Goal: Task Accomplishment & Management: Manage account settings

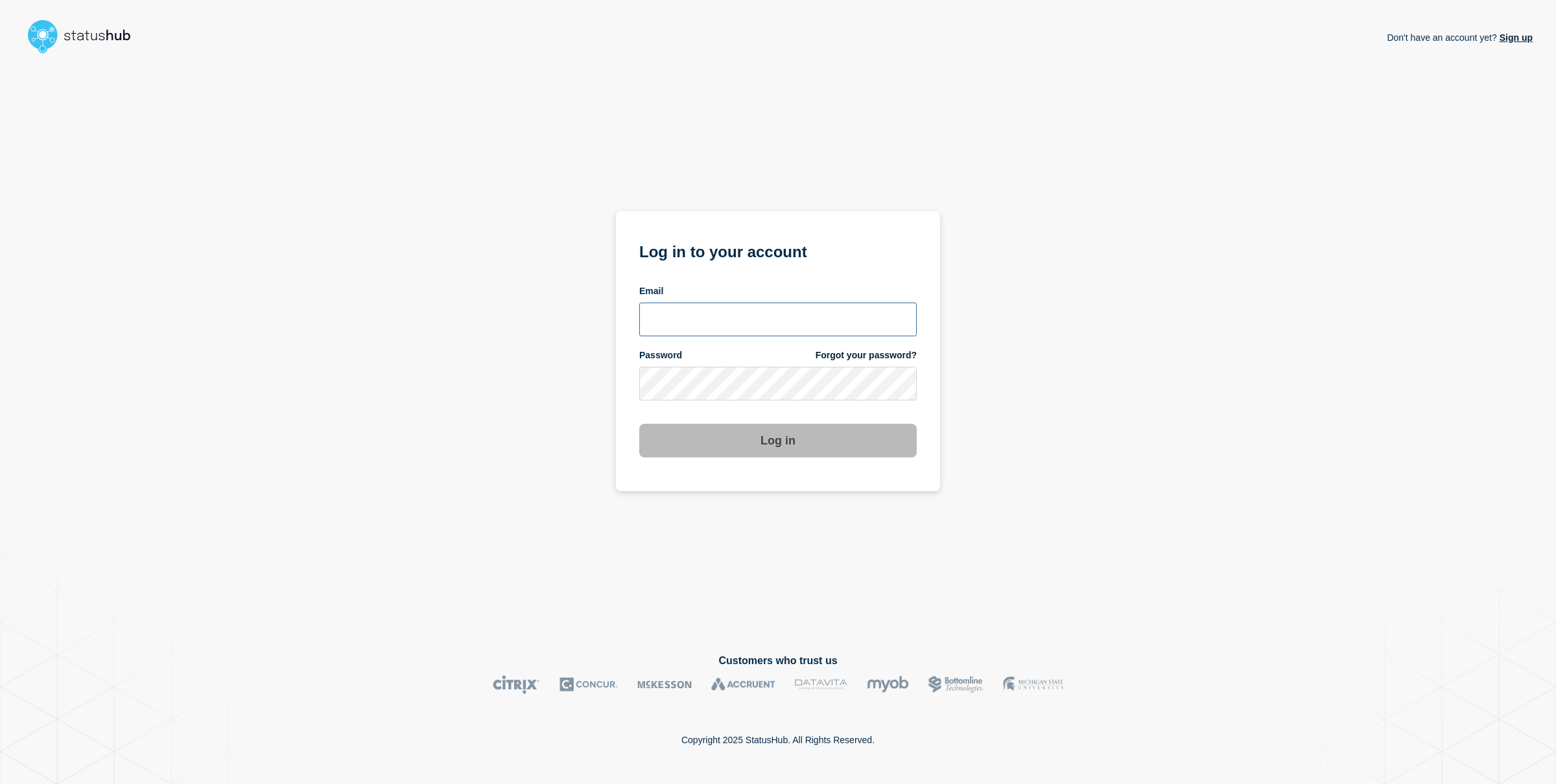
type input "allan.capulong@catonetworks.com"
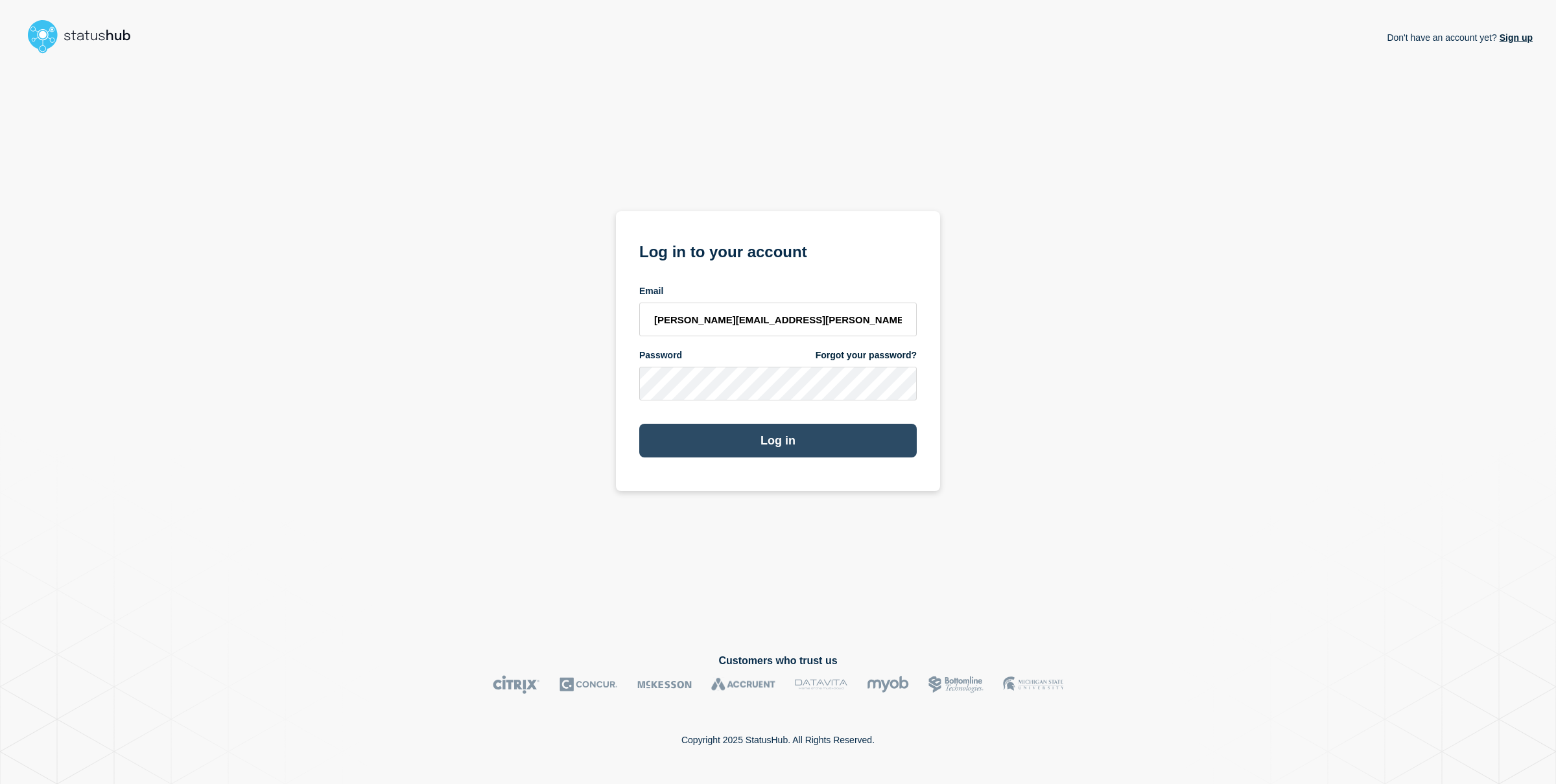
click at [825, 453] on button "Log in" at bounding box center [778, 441] width 278 height 34
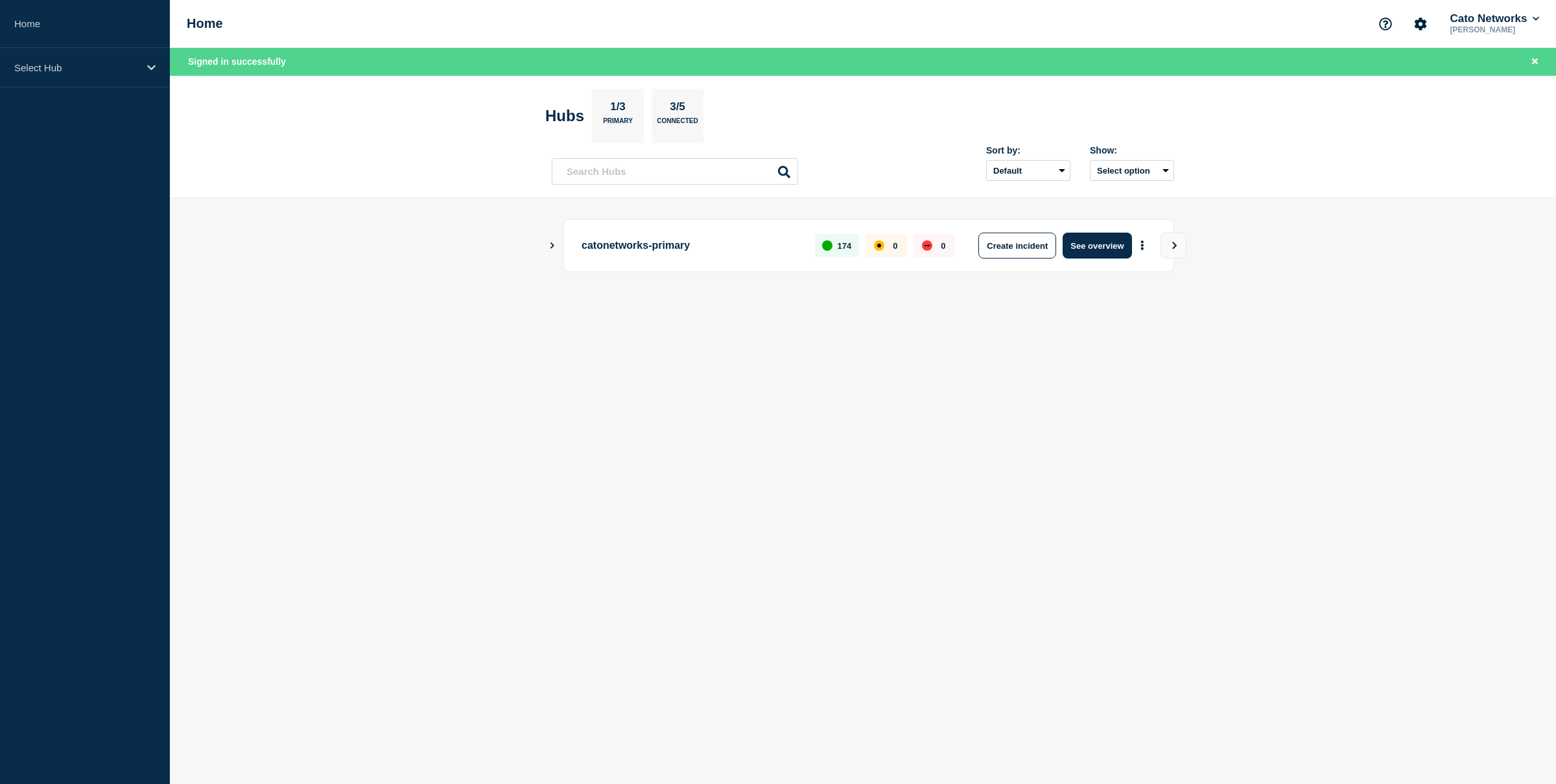
click at [556, 251] on div "catonetworks-primary 174 0 0 Create incident See overview" at bounding box center [862, 246] width 622 height 53
drag, startPoint x: 553, startPoint y: 249, endPoint x: 544, endPoint y: 246, distance: 9.5
click at [550, 247] on icon "Show Connected Hubs" at bounding box center [552, 245] width 8 height 6
drag, startPoint x: 554, startPoint y: 246, endPoint x: 497, endPoint y: 248, distance: 57.0
click at [554, 246] on icon "Show Connected Hubs" at bounding box center [552, 246] width 6 height 4
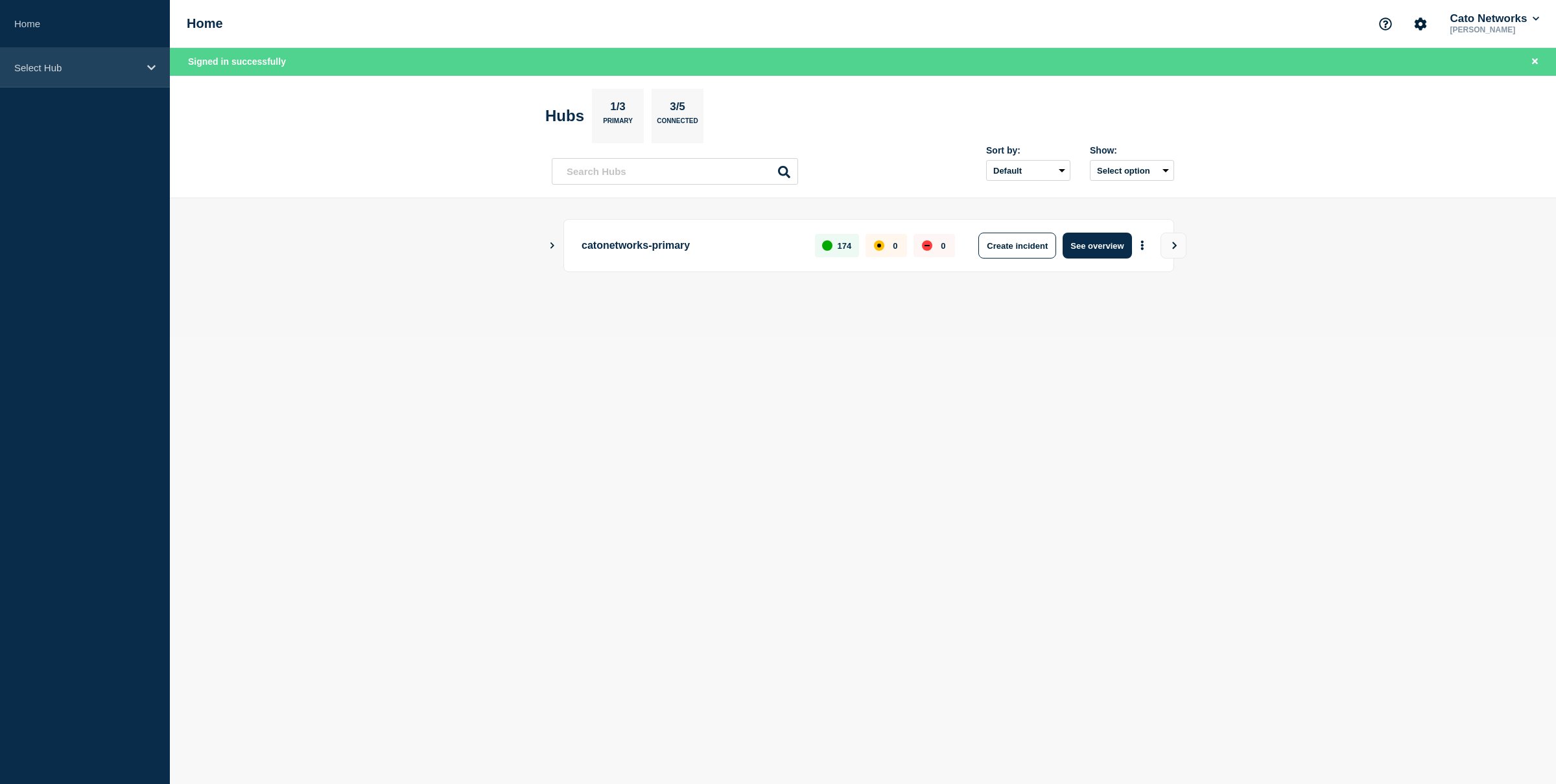
click at [104, 58] on div "Select Hub" at bounding box center [85, 67] width 170 height 39
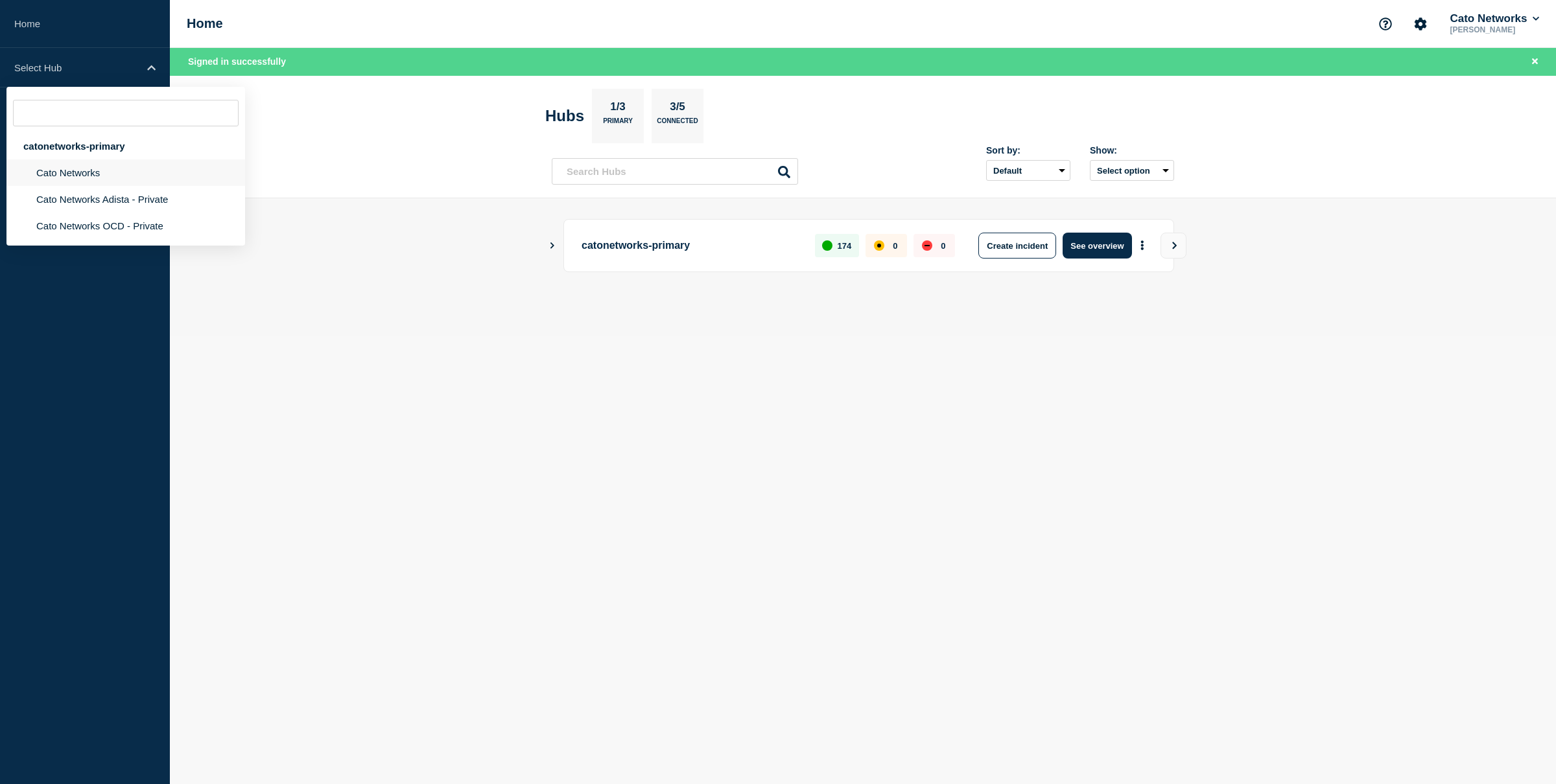
click at [99, 167] on li "Cato Networks" at bounding box center [125, 173] width 238 height 26
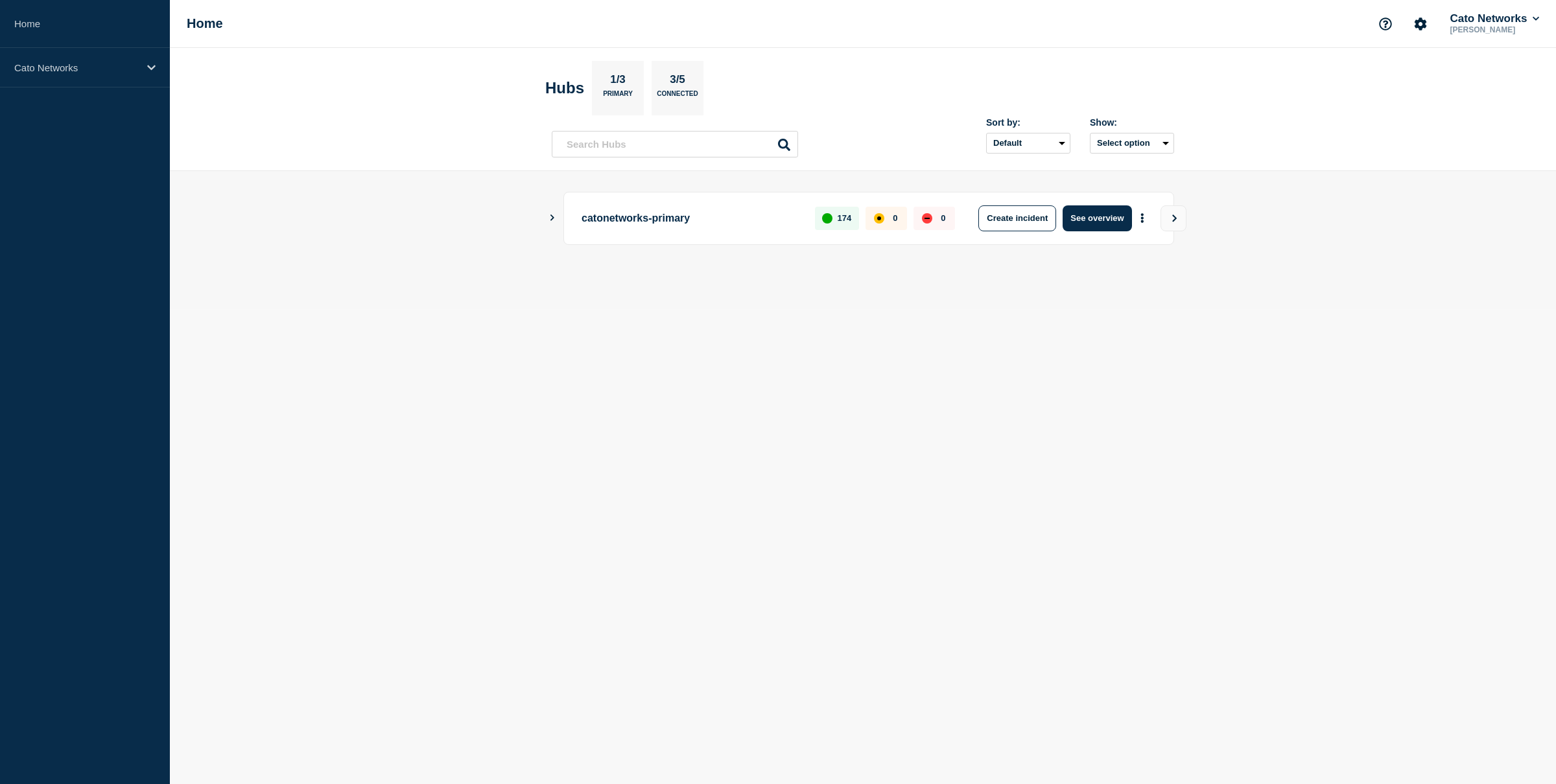
drag, startPoint x: 645, startPoint y: 227, endPoint x: 637, endPoint y: 227, distance: 8.0
click at [643, 227] on p "catonetworks-primary" at bounding box center [690, 218] width 218 height 26
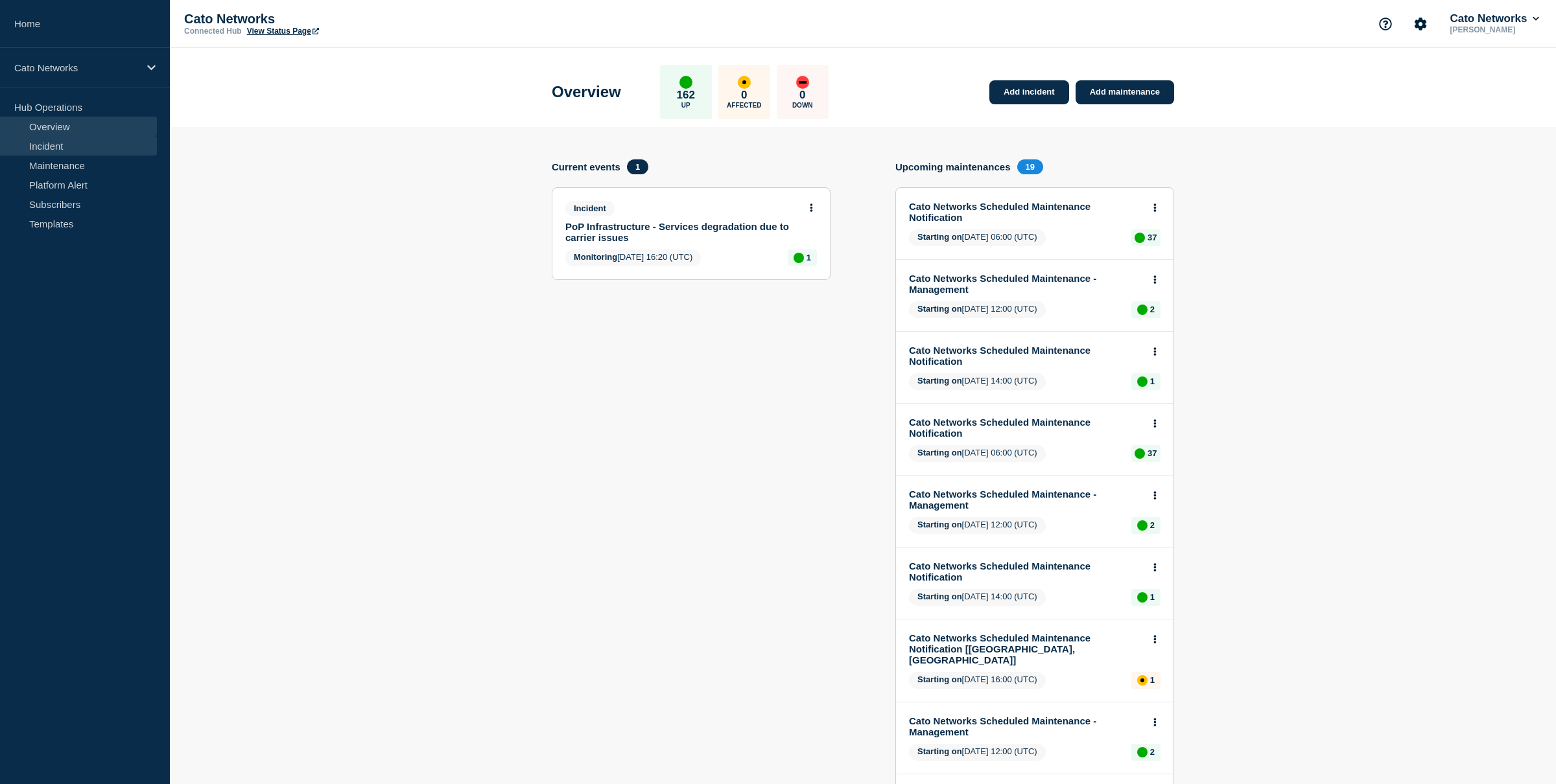
click at [86, 146] on link "Incident" at bounding box center [78, 146] width 157 height 19
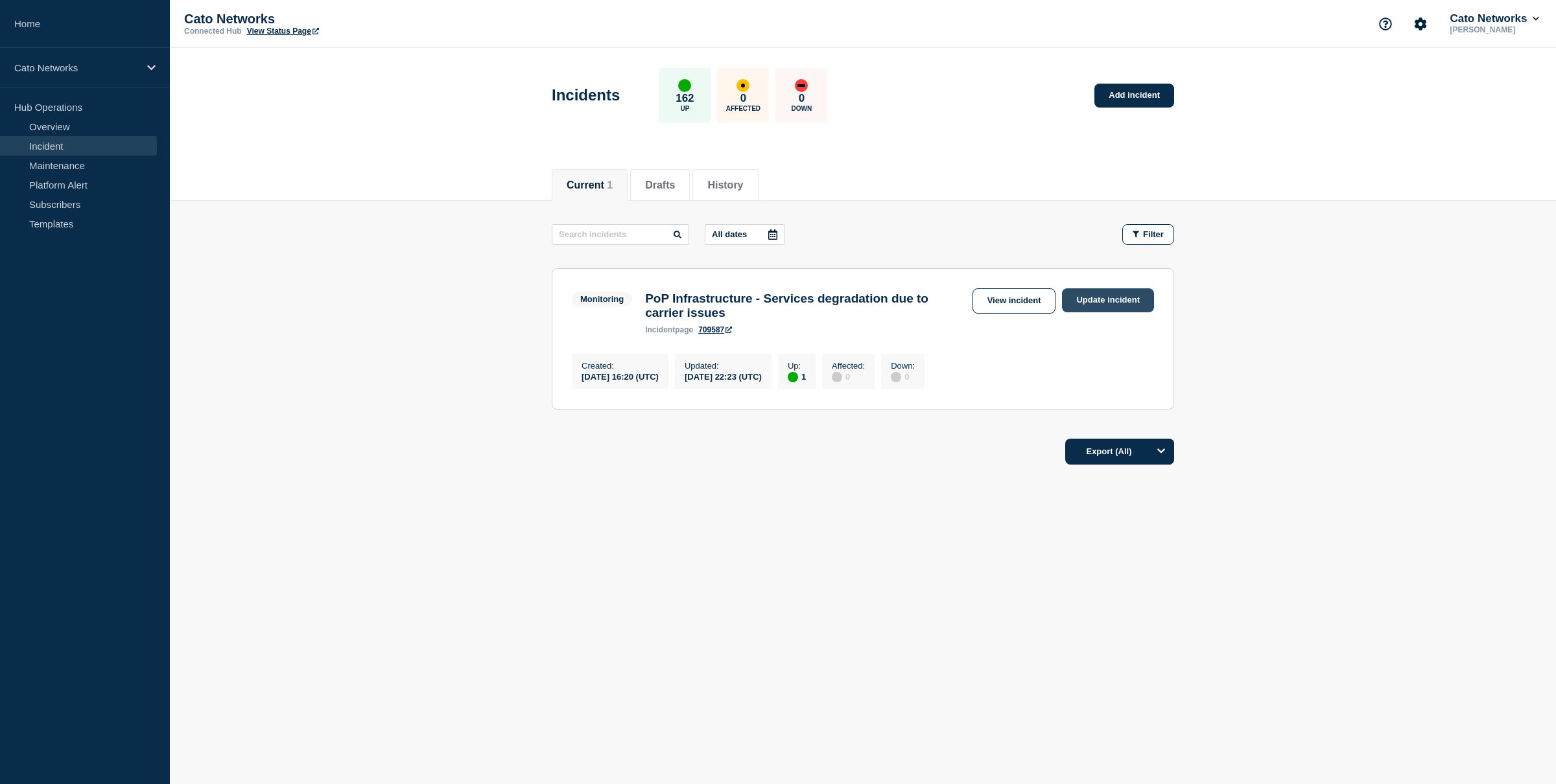
click at [1095, 302] on link "Update incident" at bounding box center [1108, 300] width 92 height 24
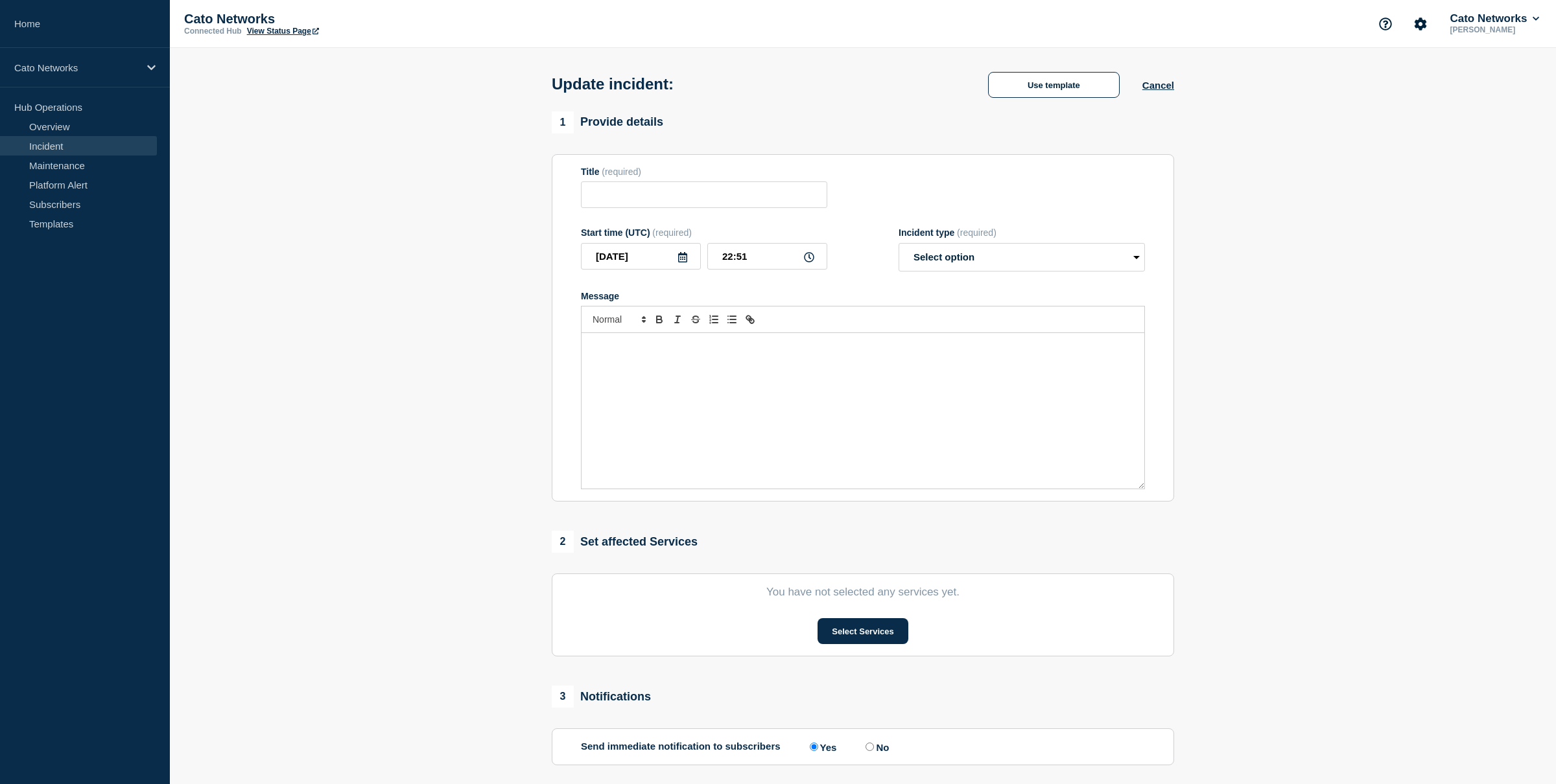
type input "PoP Infrastructure - Services degradation due to carrier issues"
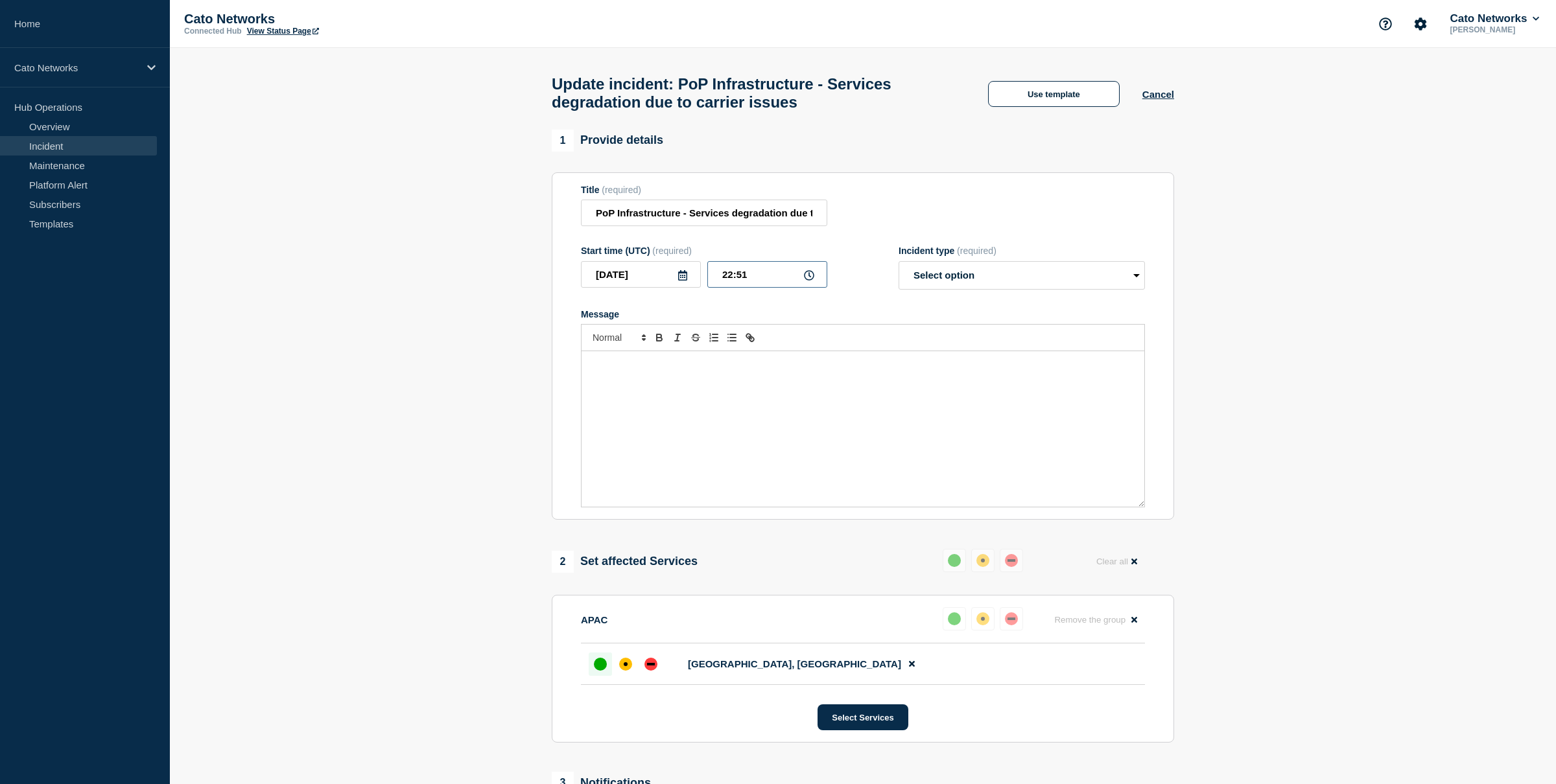
drag, startPoint x: 755, startPoint y: 290, endPoint x: 744, endPoint y: 292, distance: 11.2
click at [743, 288] on input "22:51" at bounding box center [767, 274] width 120 height 26
type input "22:55"
drag, startPoint x: 528, startPoint y: 322, endPoint x: 662, endPoint y: 271, distance: 143.4
click at [530, 321] on section "1 Provide details Title (required) PoP Infrastructure - Services degradation du…" at bounding box center [863, 651] width 1387 height 1042
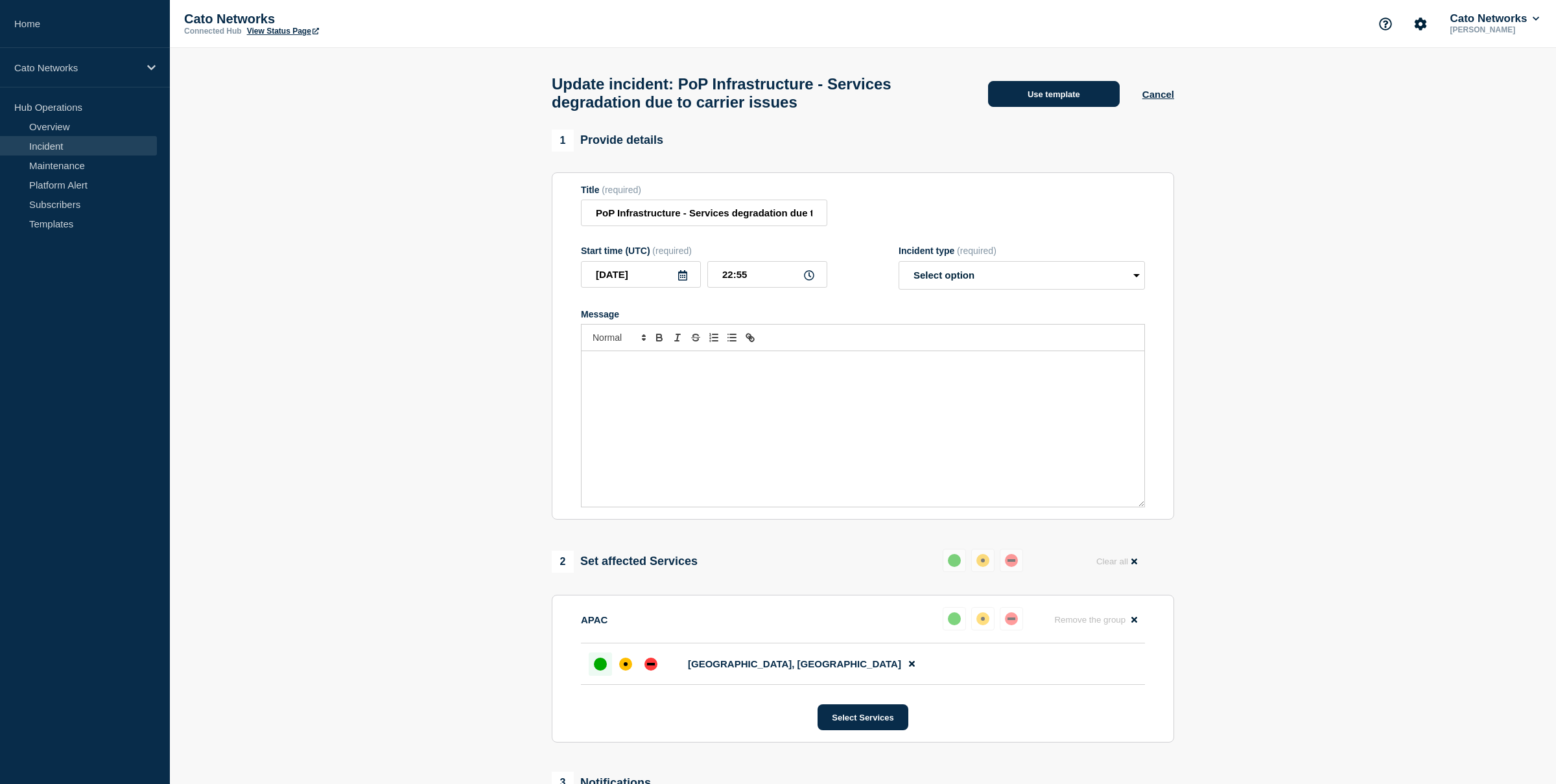
click at [1077, 96] on button "Use template" at bounding box center [1054, 94] width 132 height 26
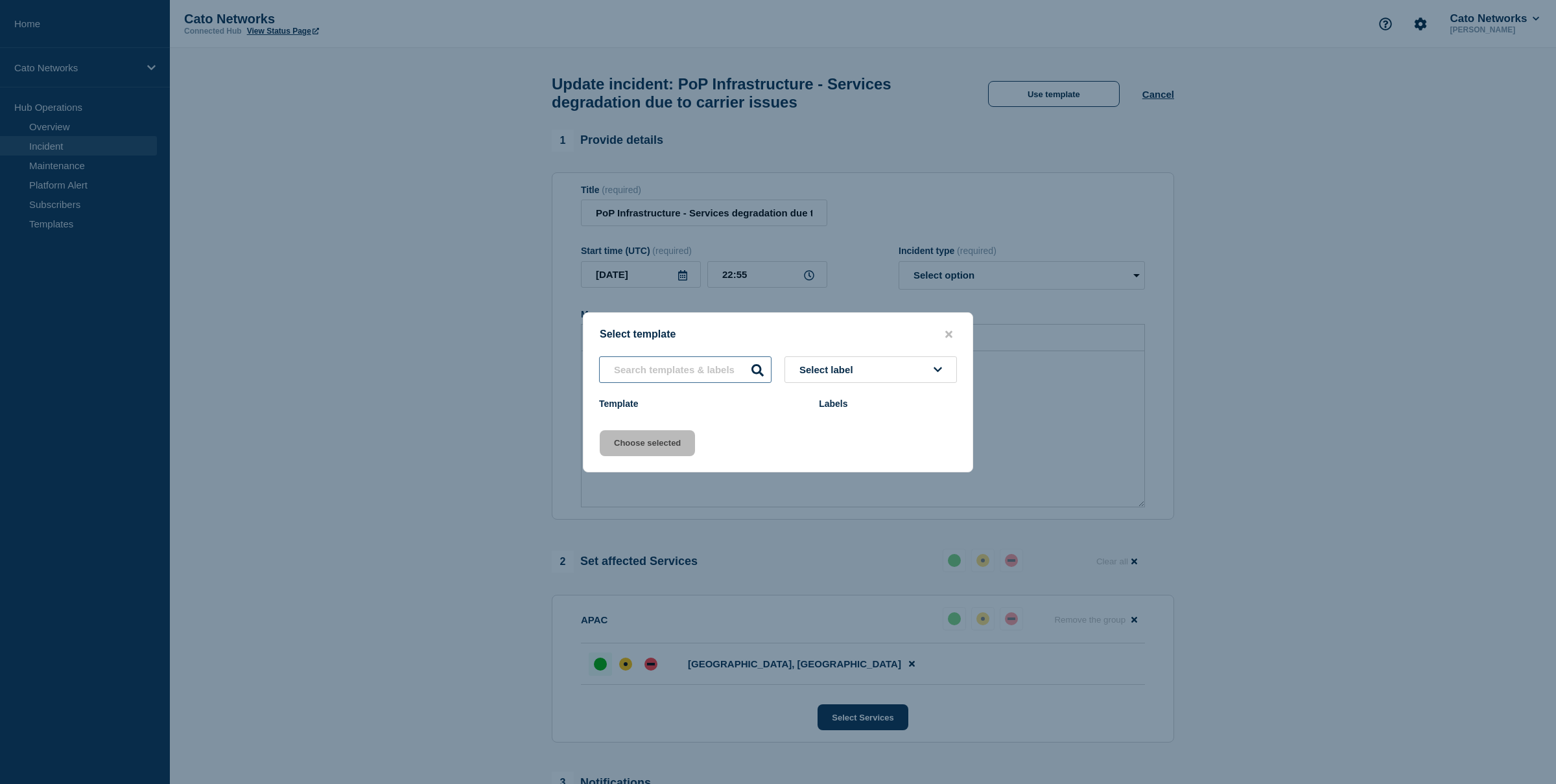
click at [730, 368] on input "text" at bounding box center [685, 369] width 173 height 26
type input "netops"
click at [889, 370] on button "Select label" at bounding box center [870, 369] width 173 height 26
drag, startPoint x: 797, startPoint y: 329, endPoint x: 871, endPoint y: 338, distance: 74.5
click at [798, 329] on div "Select template" at bounding box center [778, 334] width 389 height 12
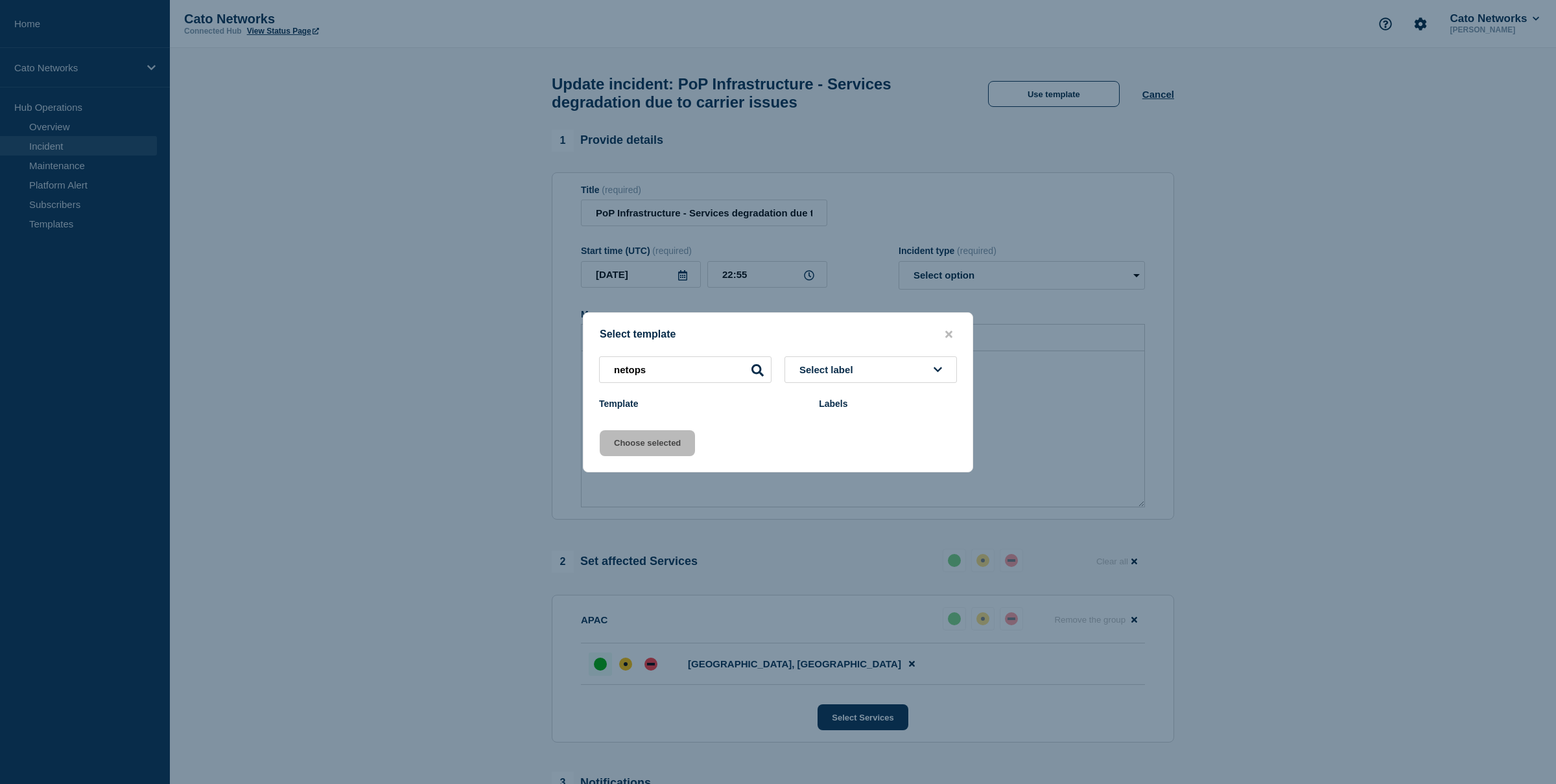
click at [760, 370] on icon at bounding box center [757, 370] width 12 height 12
click at [718, 368] on input "netops" at bounding box center [685, 369] width 173 height 26
click at [951, 331] on icon "close button" at bounding box center [948, 334] width 7 height 10
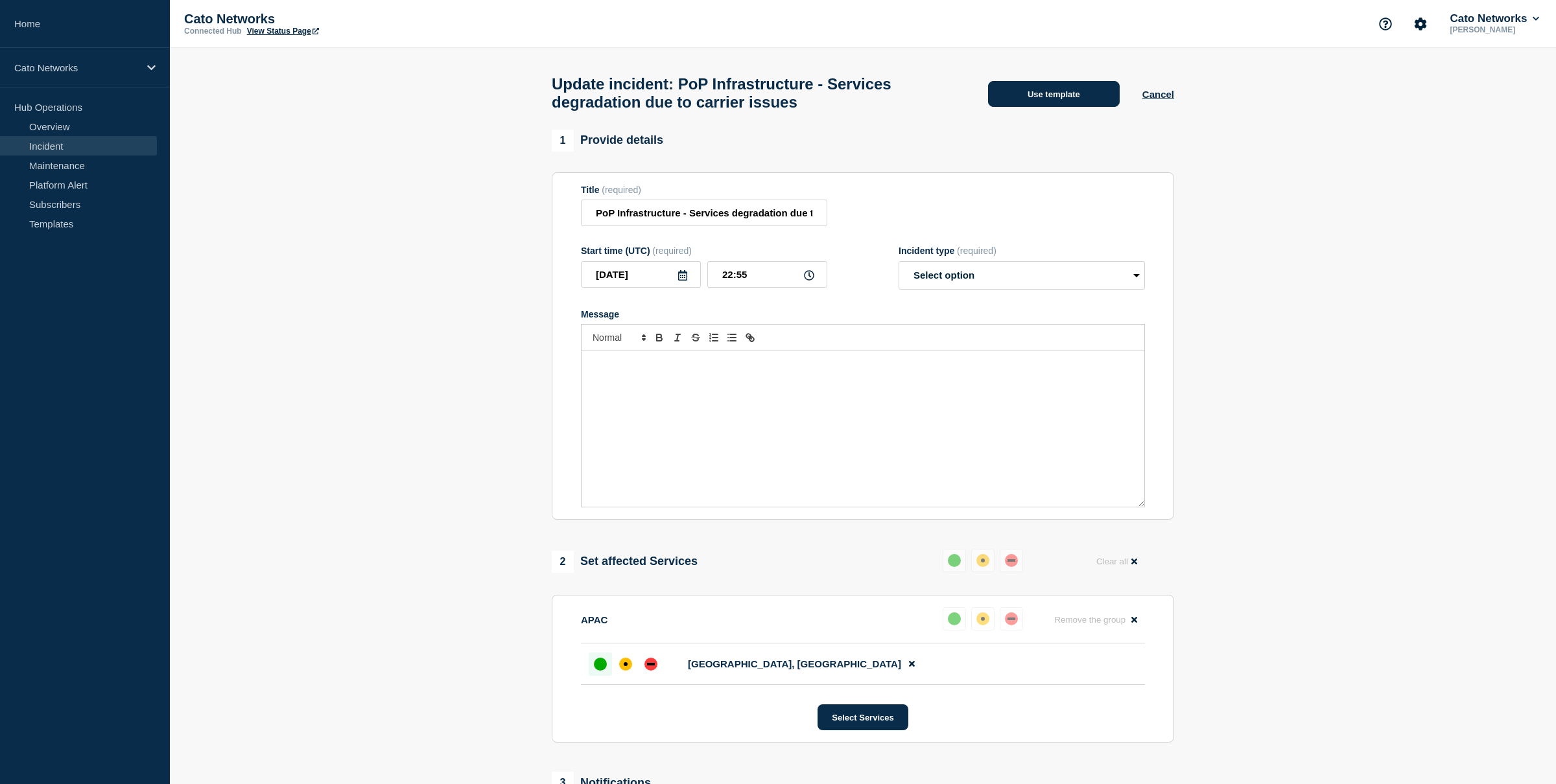
click at [1011, 93] on button "Use template" at bounding box center [1054, 94] width 132 height 26
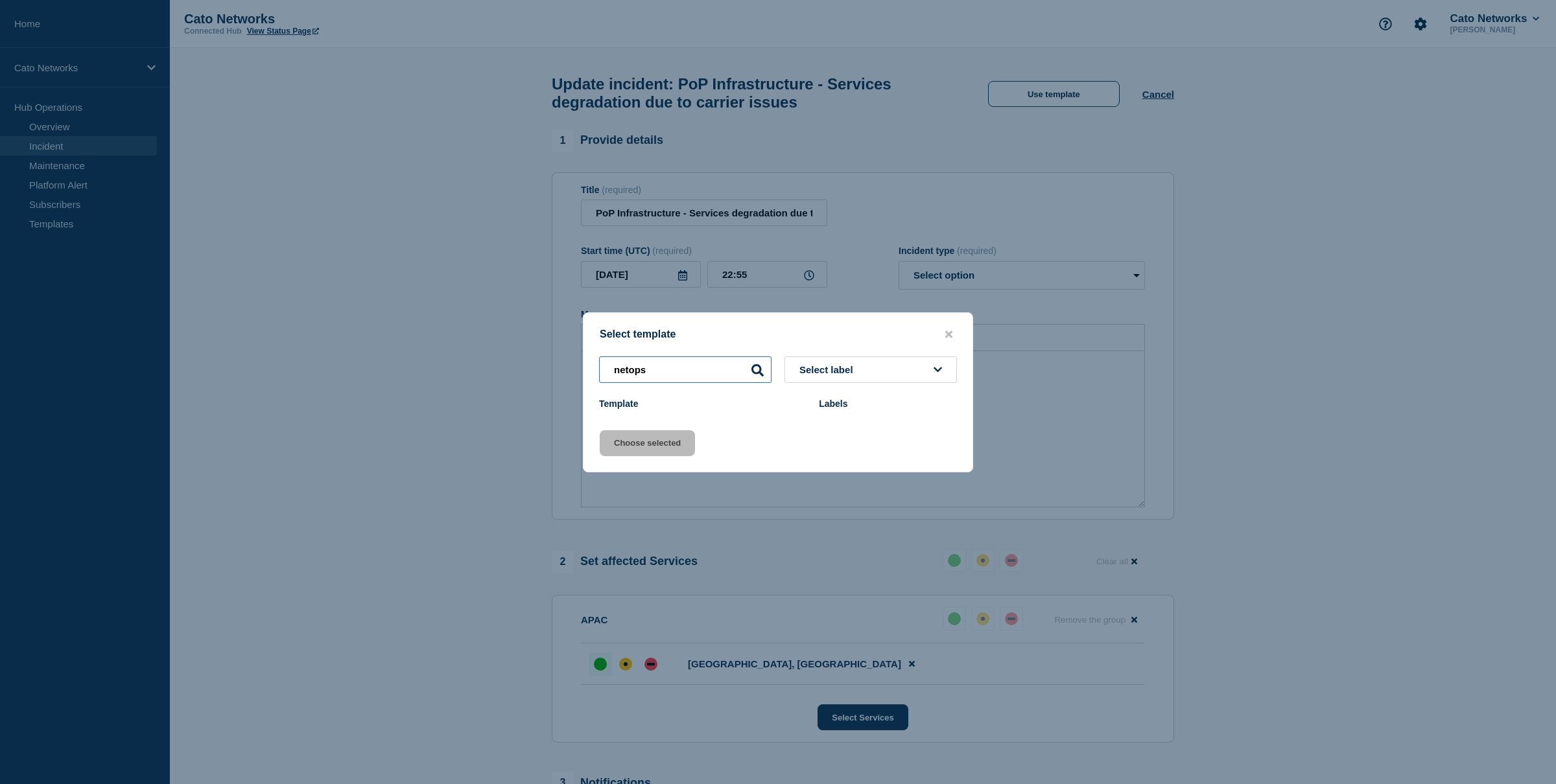
click at [713, 368] on input "netops" at bounding box center [685, 369] width 173 height 26
type input "Resolved"
click at [491, 278] on div at bounding box center [778, 392] width 1556 height 784
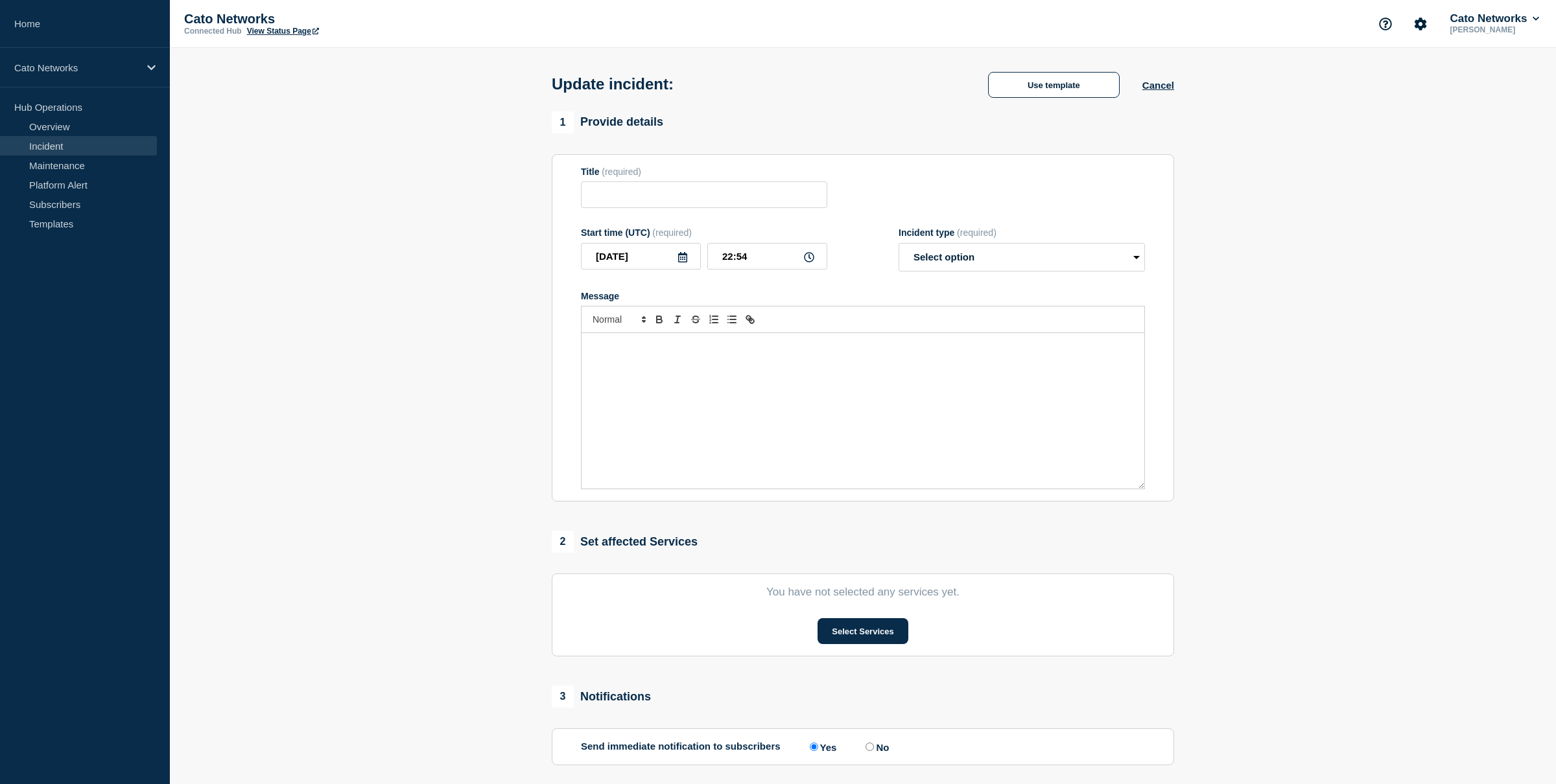
type input "PoP Infrastructure - Services degradation due to carrier issues"
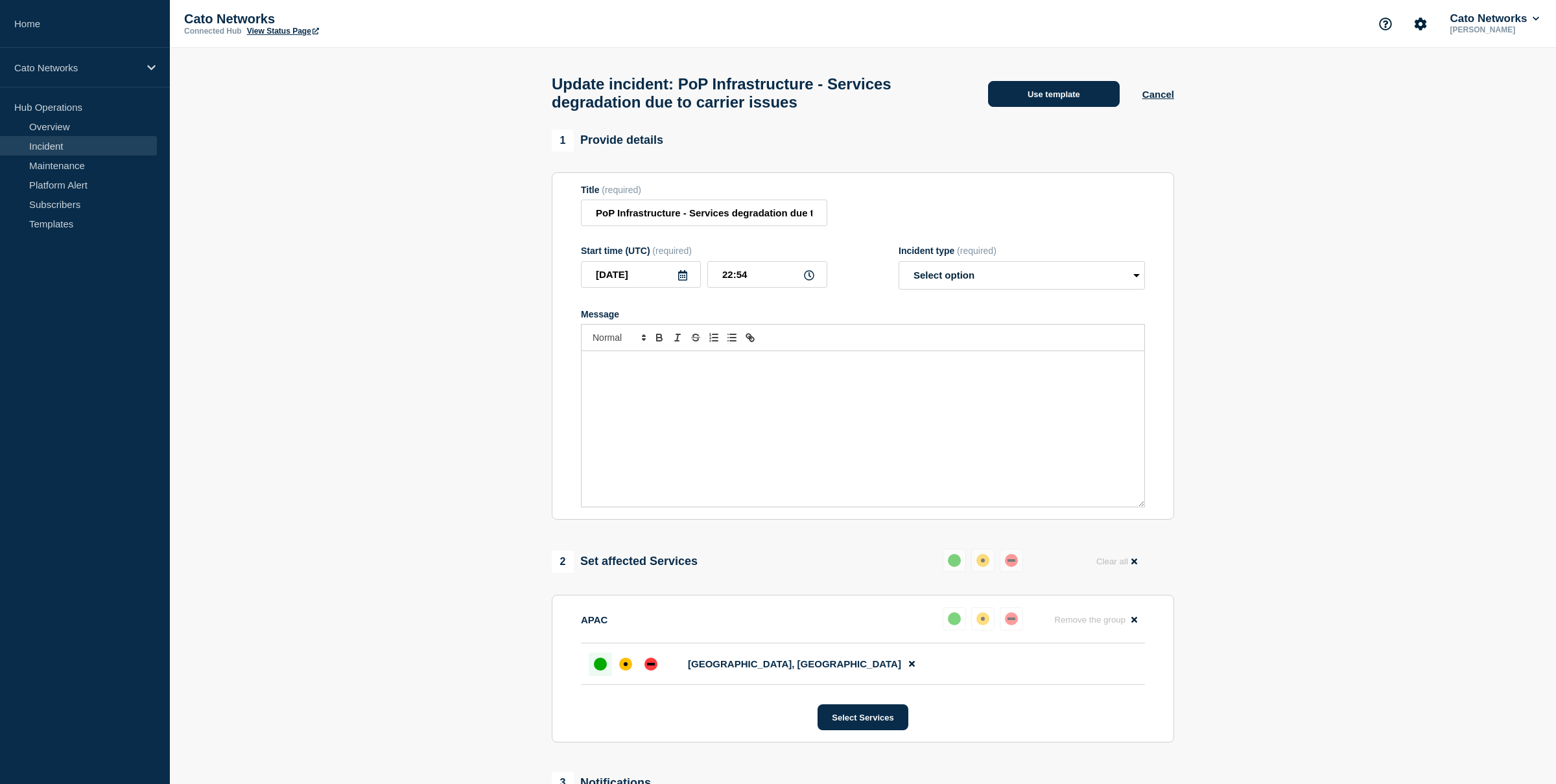
click at [1041, 104] on button "Use template" at bounding box center [1054, 94] width 132 height 26
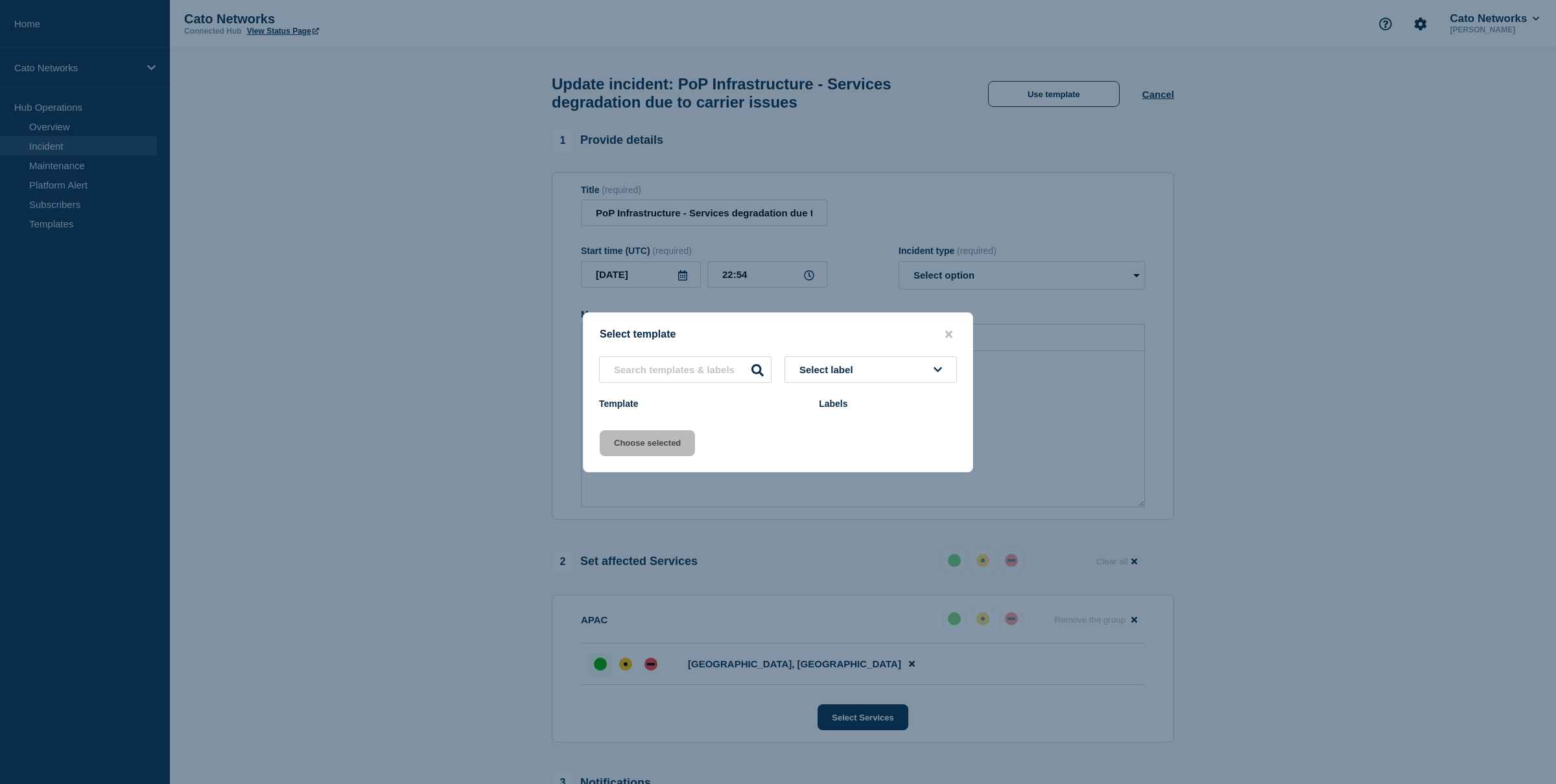
click at [837, 359] on button "Select label" at bounding box center [870, 369] width 173 height 26
type input "netops"
click at [723, 368] on input "text" at bounding box center [685, 369] width 173 height 26
type input "netops"
click at [945, 330] on icon "close button" at bounding box center [948, 334] width 7 height 10
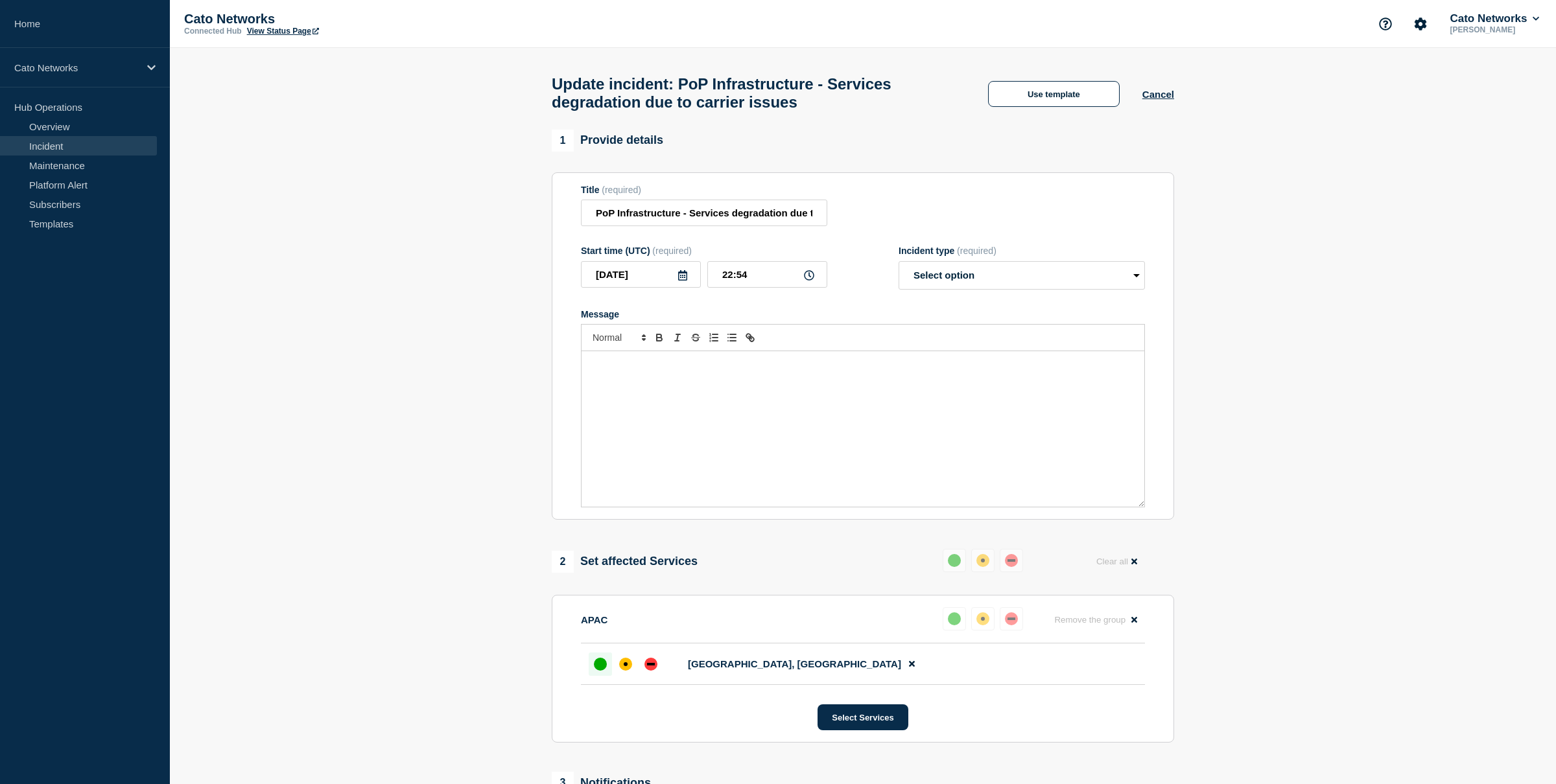
click at [796, 406] on div "Message" at bounding box center [862, 429] width 563 height 156
click at [763, 288] on input "22:54" at bounding box center [767, 274] width 120 height 26
type input "23:__"
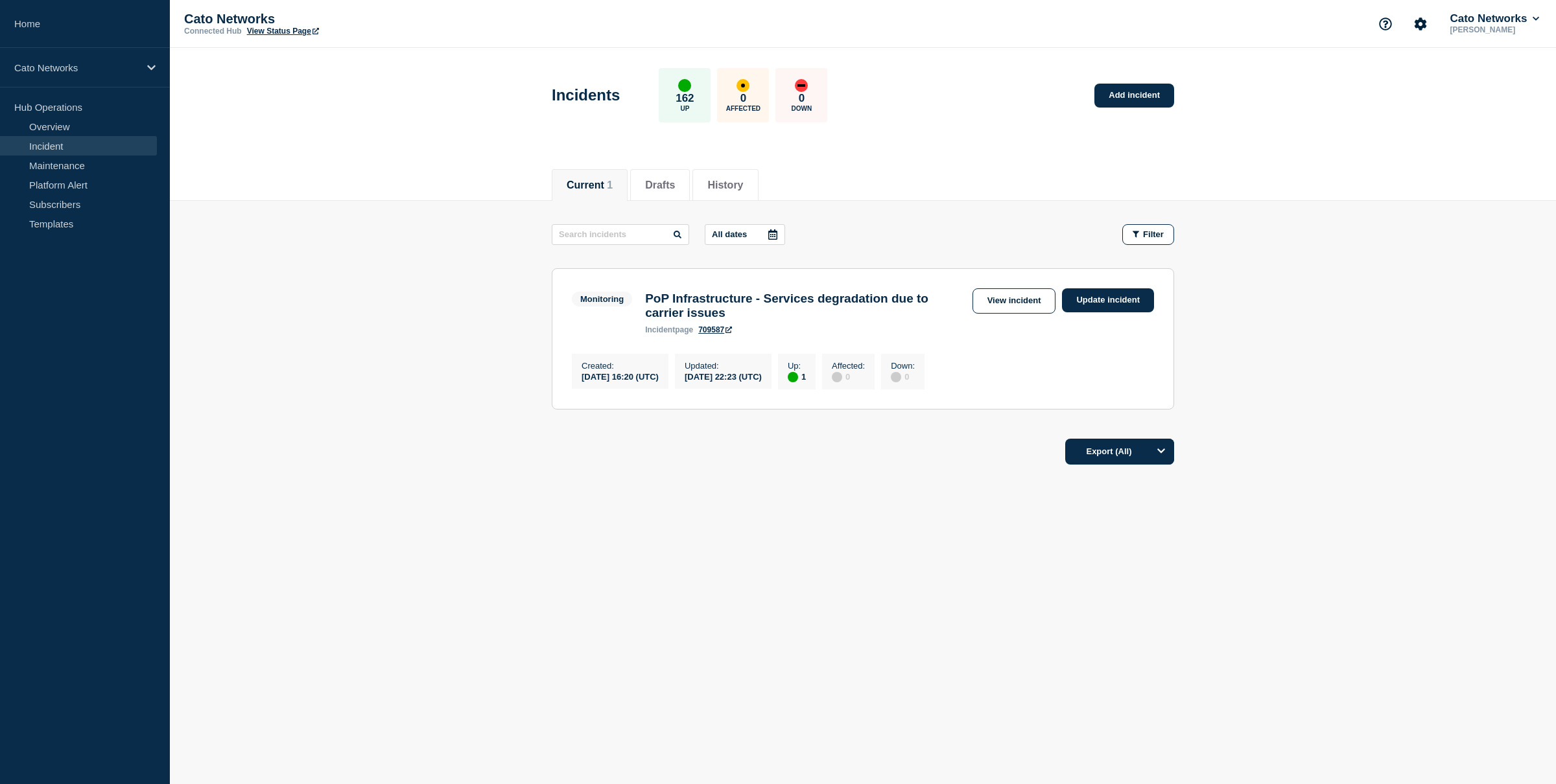
click at [732, 333] on icon at bounding box center [729, 330] width 6 height 6
click at [1111, 295] on link "Update incident" at bounding box center [1108, 300] width 92 height 24
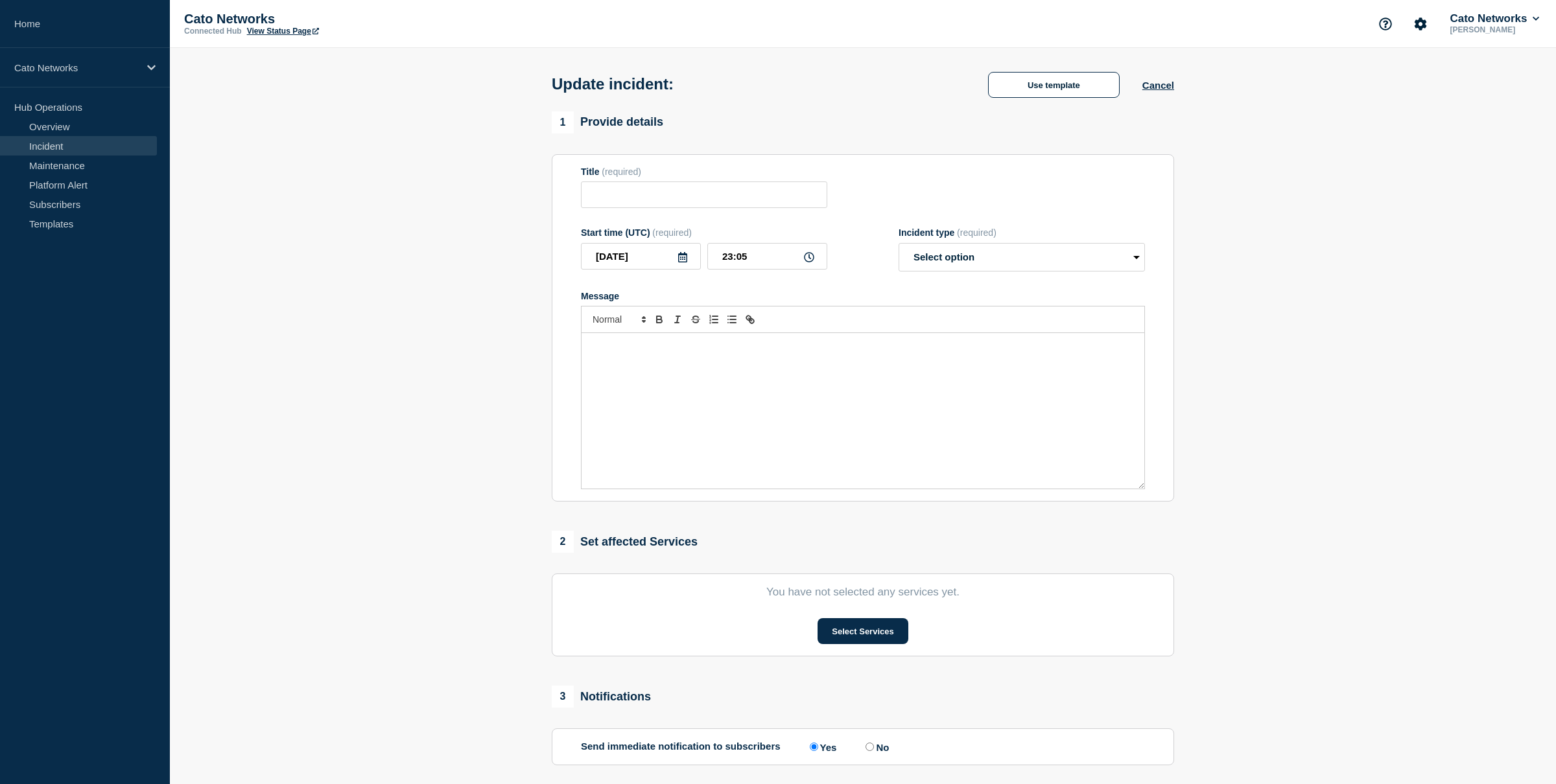
type input "PoP Infrastructure - Services degradation due to carrier issues"
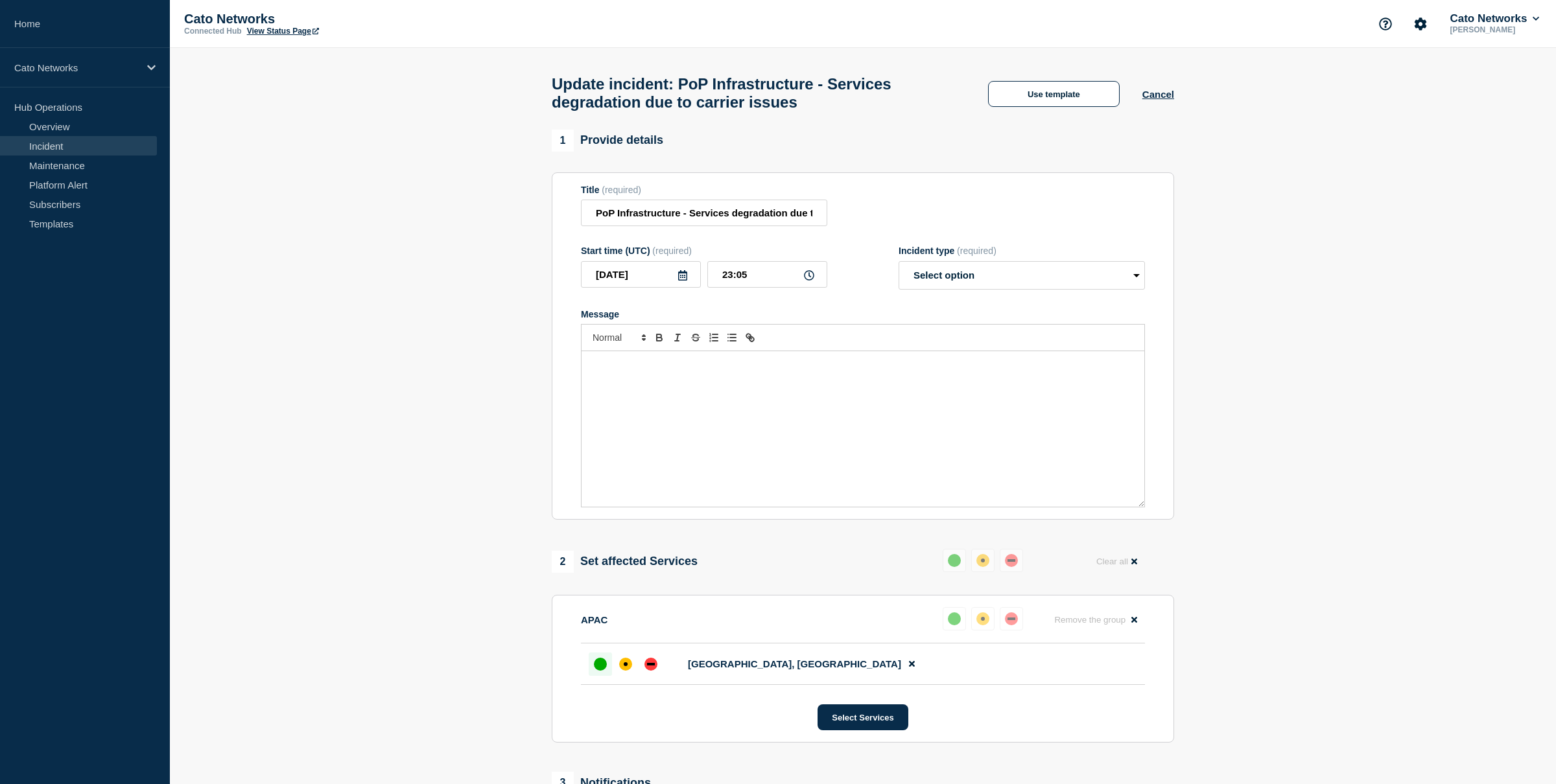
drag, startPoint x: 771, startPoint y: 412, endPoint x: 833, endPoint y: 340, distance: 95.0
click at [771, 410] on div "Message" at bounding box center [862, 429] width 563 height 156
drag, startPoint x: 787, startPoint y: 463, endPoint x: 538, endPoint y: 338, distance: 278.6
click at [537, 339] on section "1 Provide details Title (required) PoP Infrastructure - Services degradation du…" at bounding box center [863, 651] width 1387 height 1042
drag, startPoint x: 508, startPoint y: 372, endPoint x: 531, endPoint y: 258, distance: 116.3
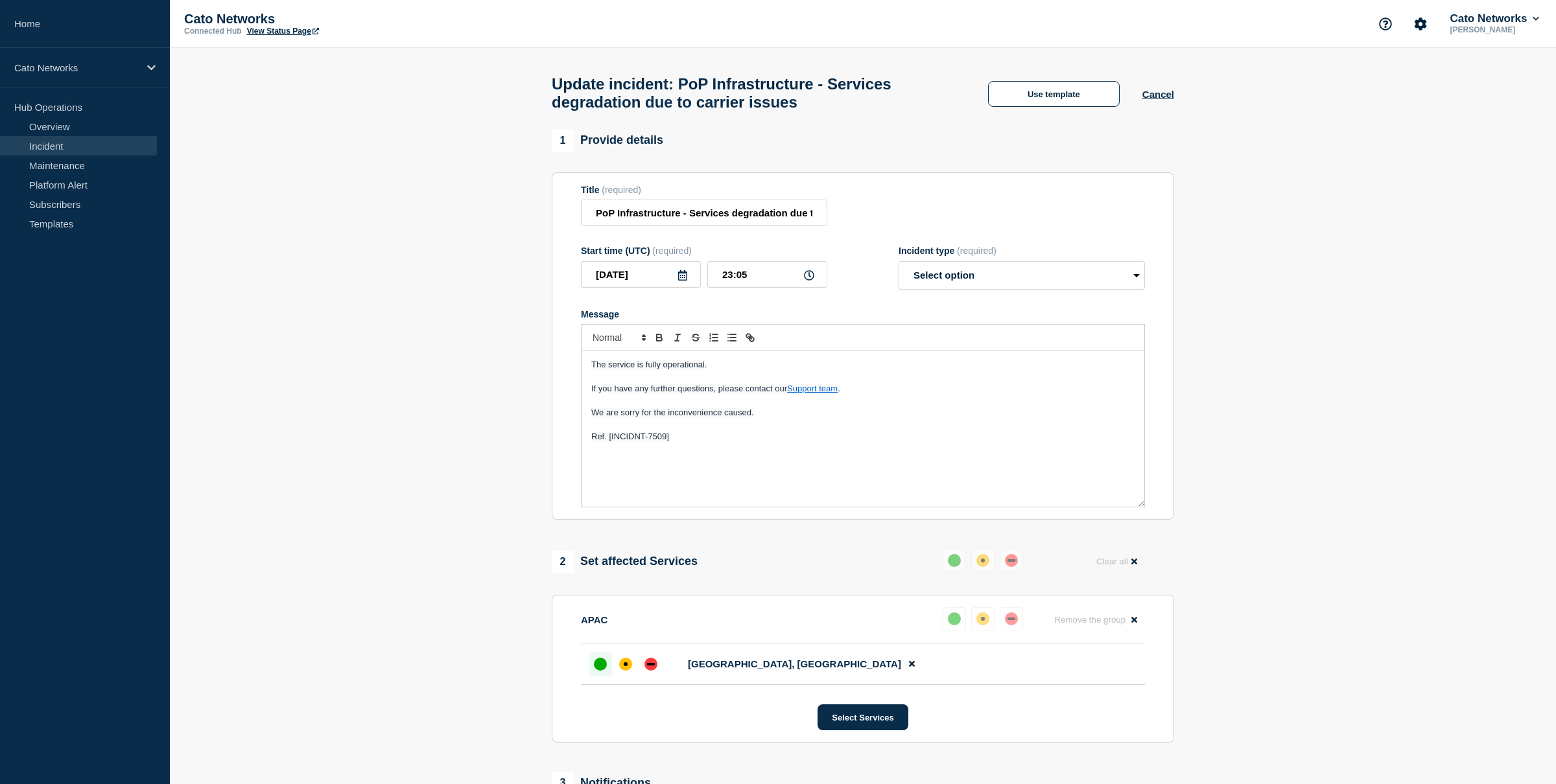
click at [509, 372] on section "1 Provide details Title (required) PoP Infrastructure - Services degradation du…" at bounding box center [863, 651] width 1387 height 1042
click at [690, 430] on p "Message" at bounding box center [862, 424] width 544 height 12
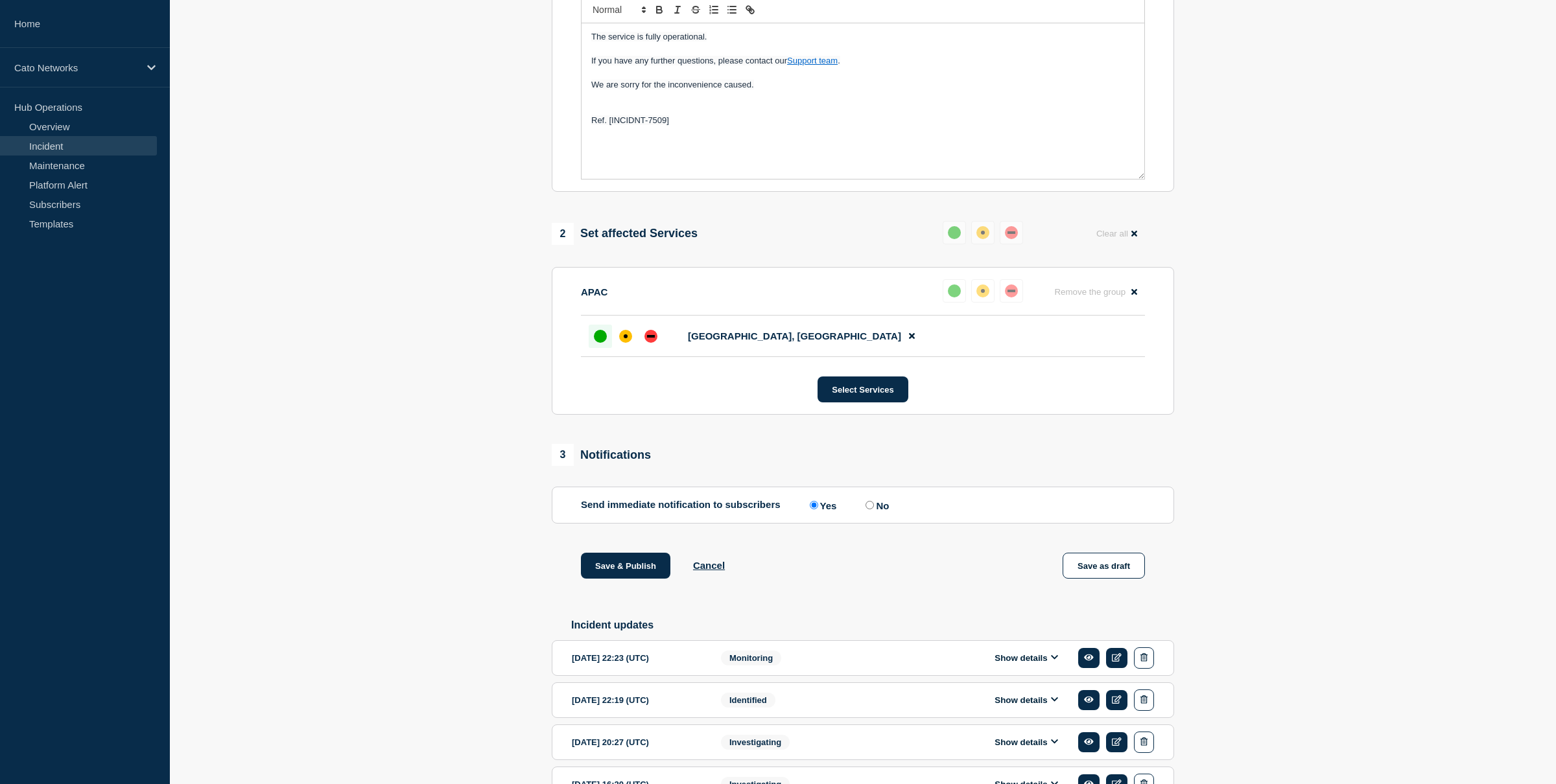
scroll to position [360, 0]
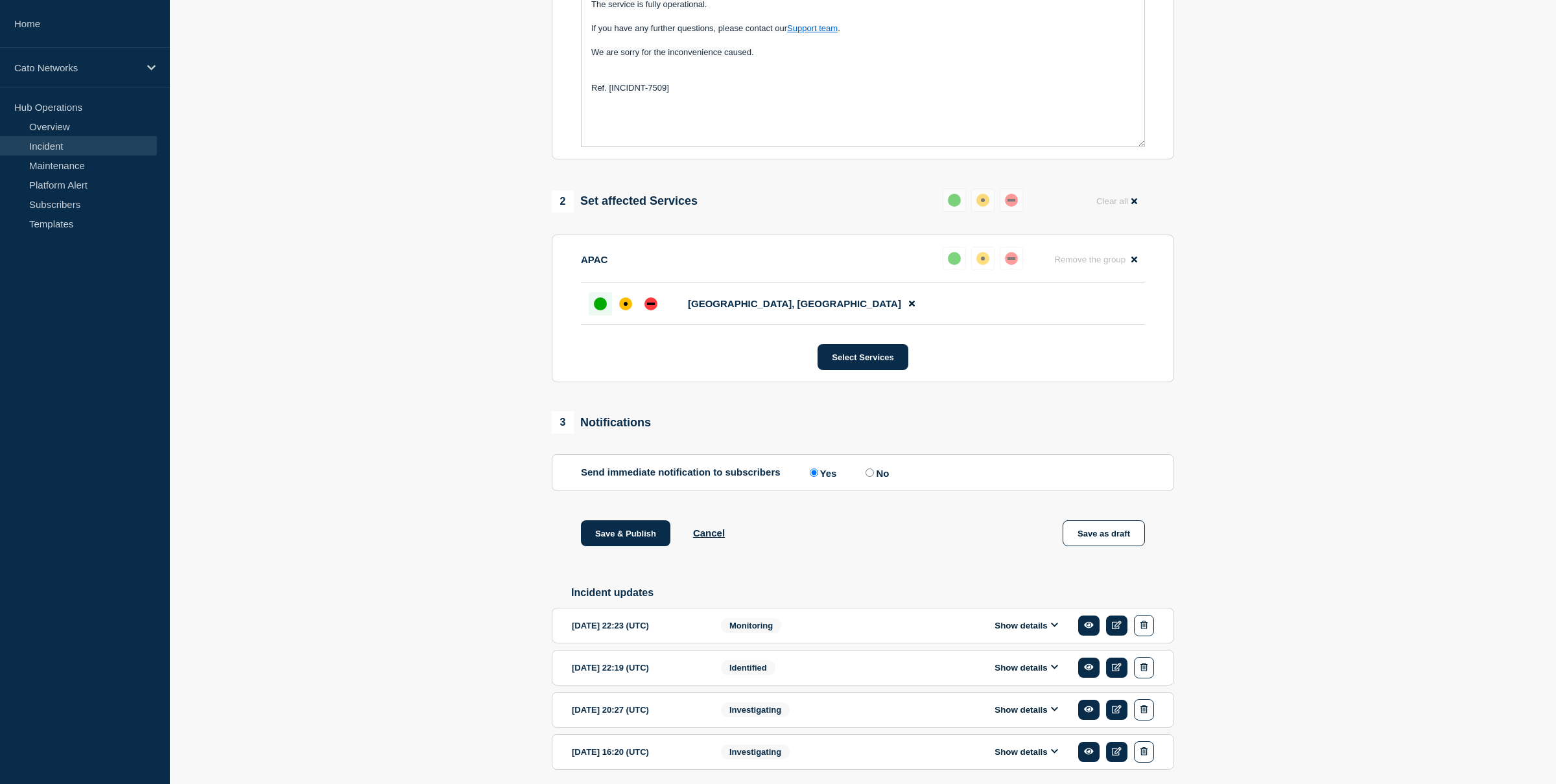
click at [870, 477] on input "No" at bounding box center [870, 473] width 8 height 8
radio input "true"
radio input "false"
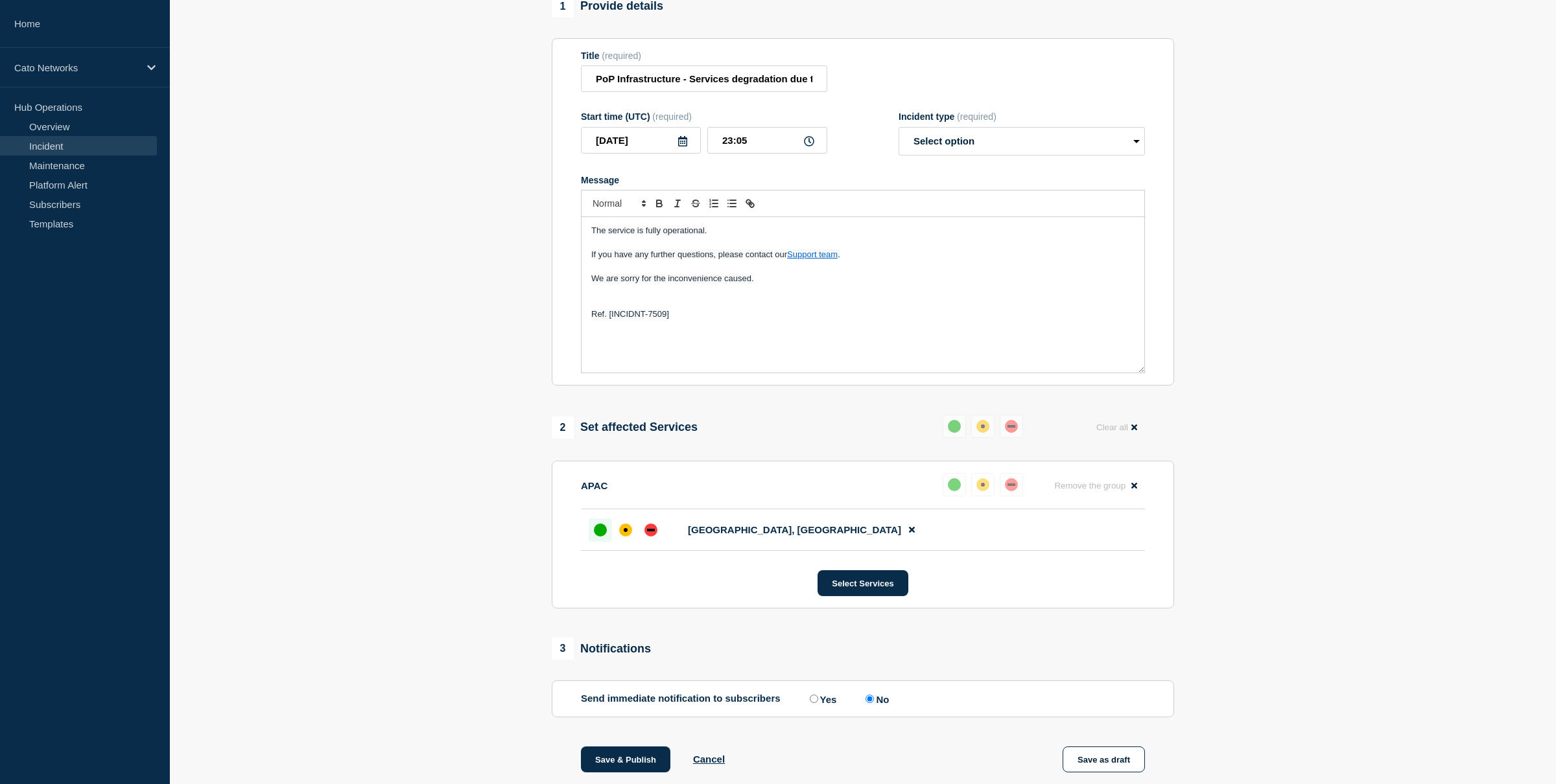
scroll to position [0, 0]
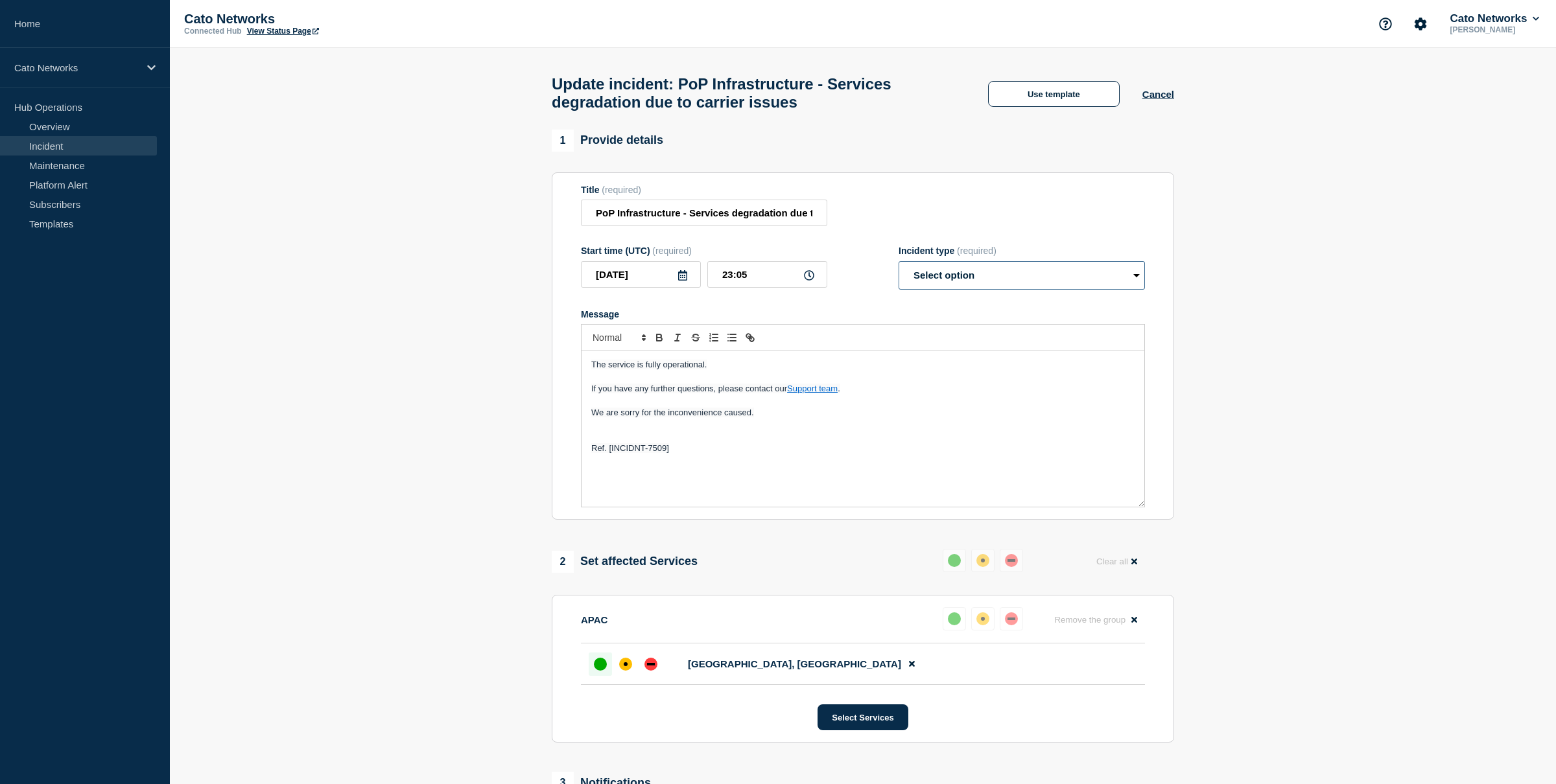
click at [1004, 287] on select "Select option Investigating Identified Monitoring Resolved" at bounding box center [1021, 275] width 246 height 29
select select "resolved"
click at [898, 273] on select "Select option Investigating Identified Monitoring Resolved" at bounding box center [1021, 275] width 246 height 29
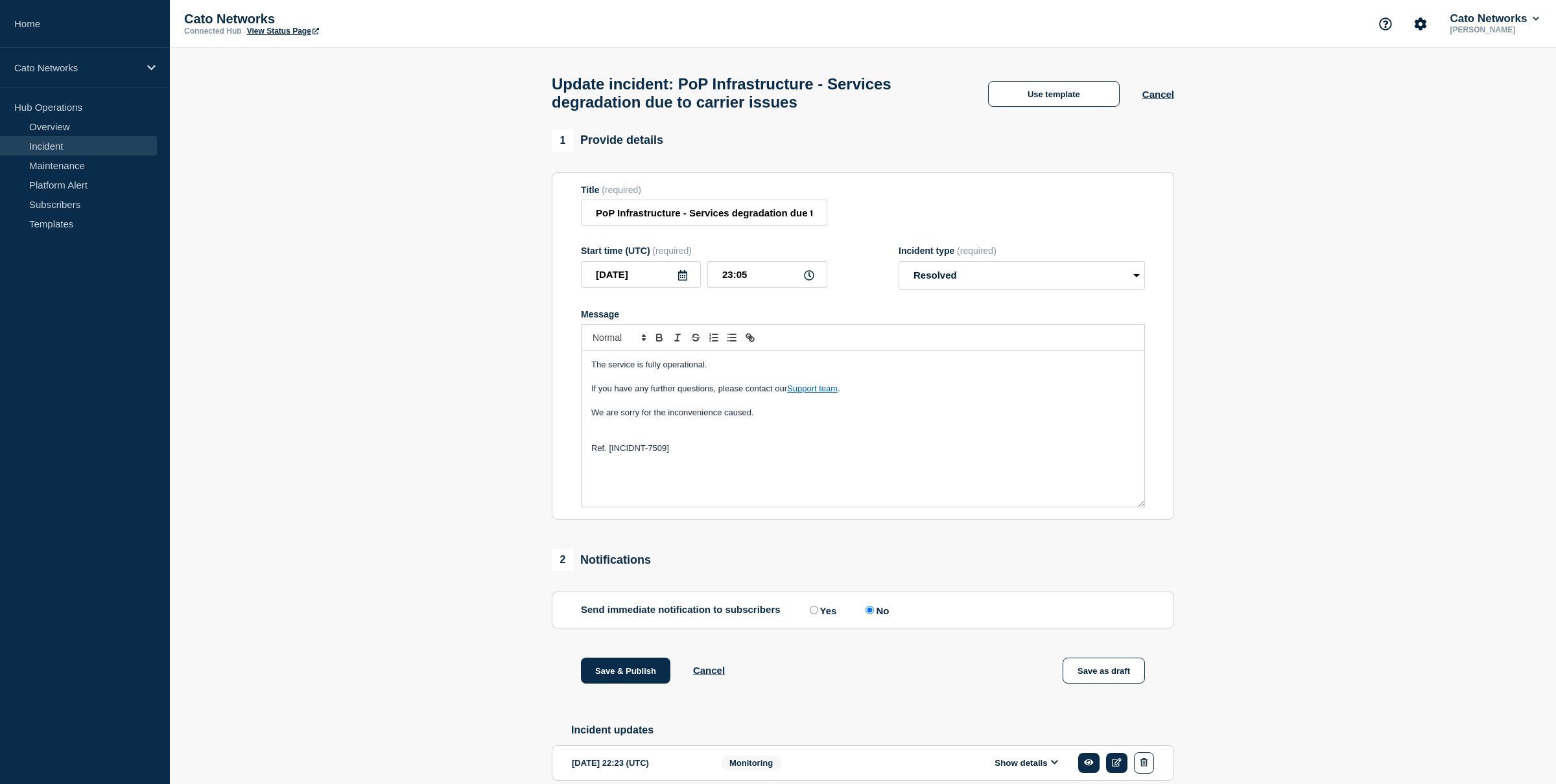
click at [966, 227] on div "Title (required) PoP Infrastructure - Services degradation due to carrier issues" at bounding box center [863, 205] width 564 height 42
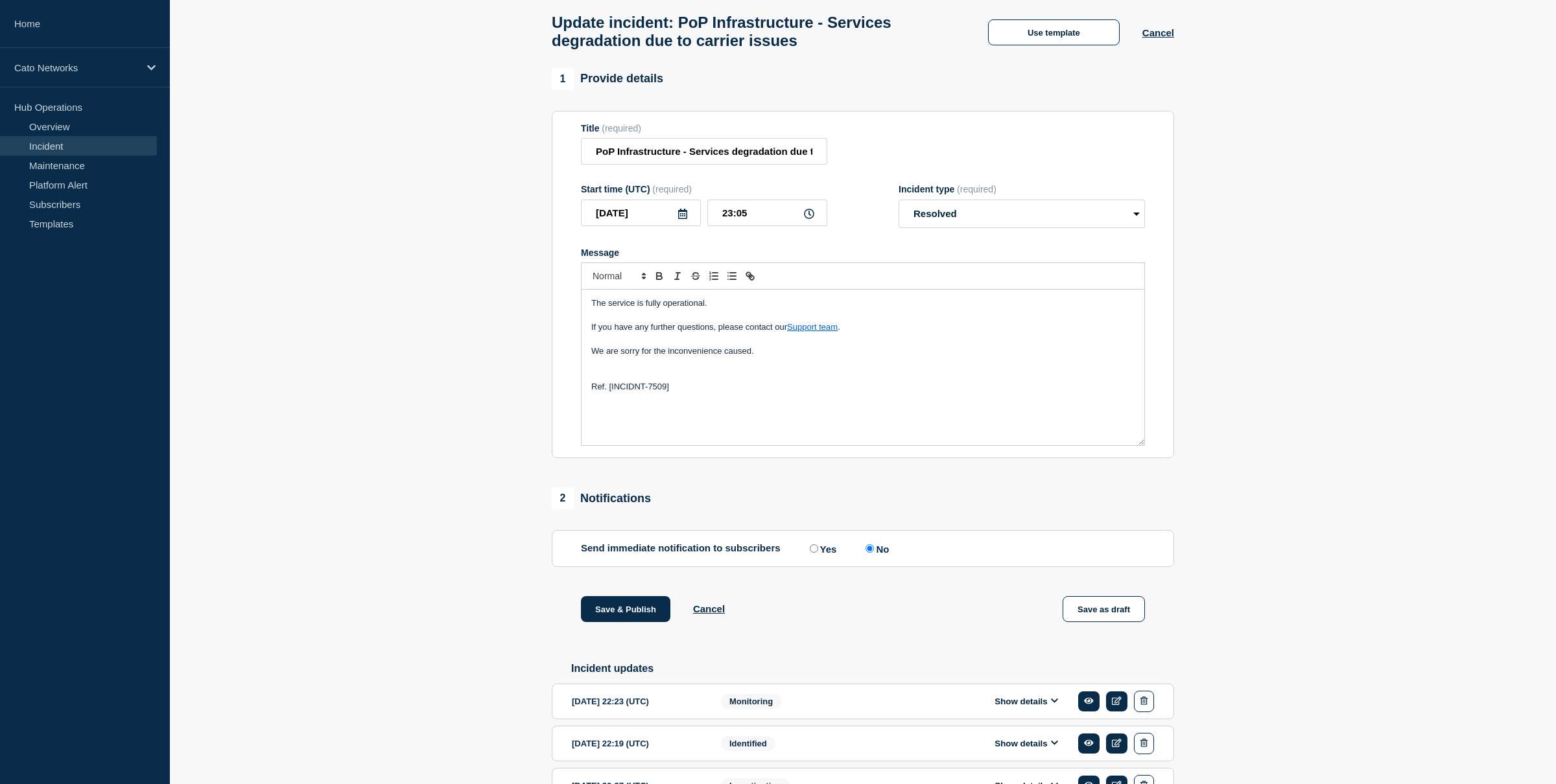
scroll to position [55, 0]
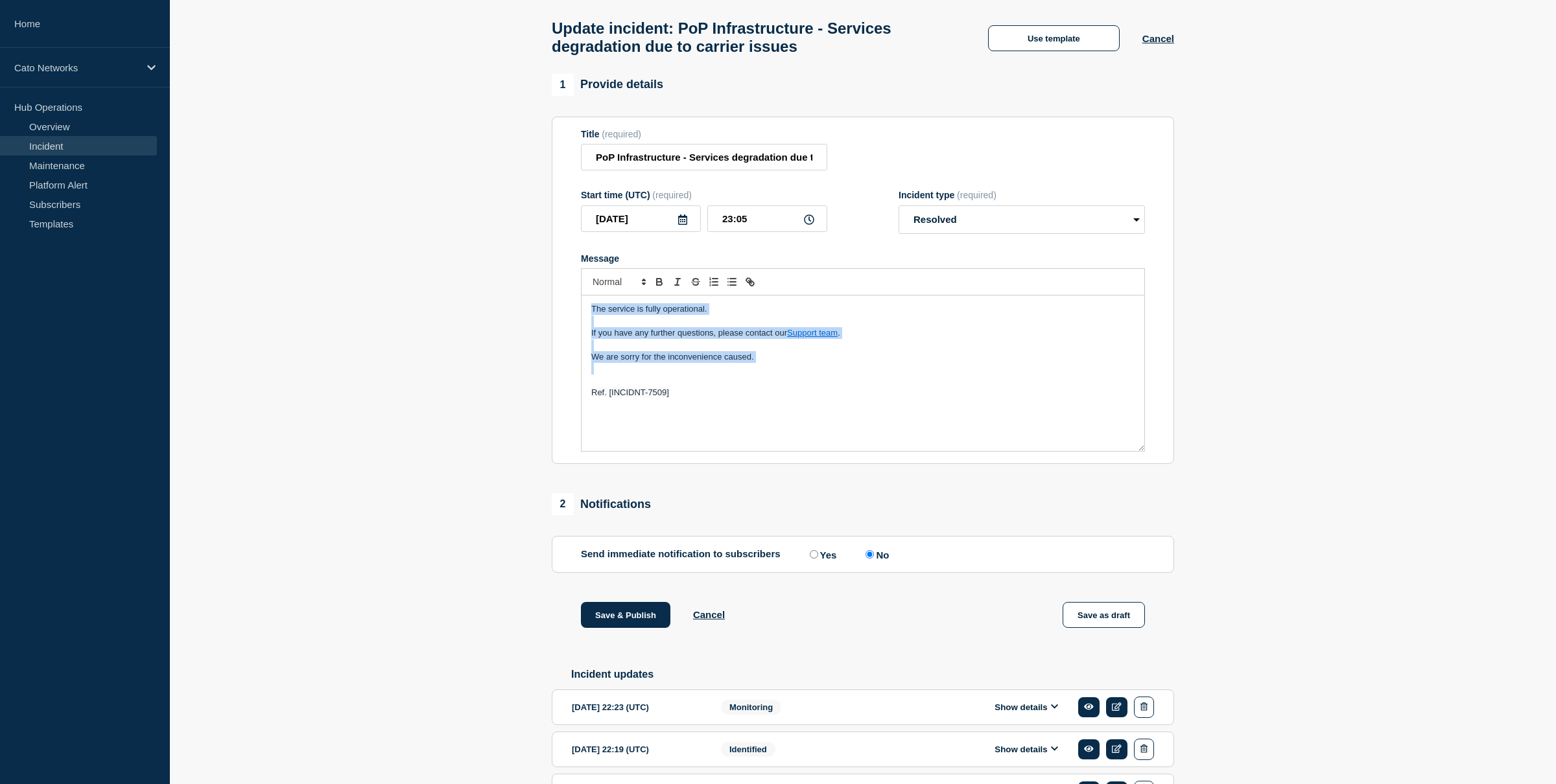
drag, startPoint x: 743, startPoint y: 372, endPoint x: 536, endPoint y: 311, distance: 215.8
click at [536, 311] on section "1 Provide details Title (required) PoP Infrastructure - Services degradation du…" at bounding box center [863, 483] width 1387 height 819
click at [859, 363] on p "We are sorry for the inconvenience caused." at bounding box center [862, 357] width 544 height 12
drag, startPoint x: 652, startPoint y: 382, endPoint x: 517, endPoint y: 293, distance: 161.7
click at [517, 293] on section "1 Provide details Title (required) PoP Infrastructure - Services degradation du…" at bounding box center [863, 483] width 1387 height 819
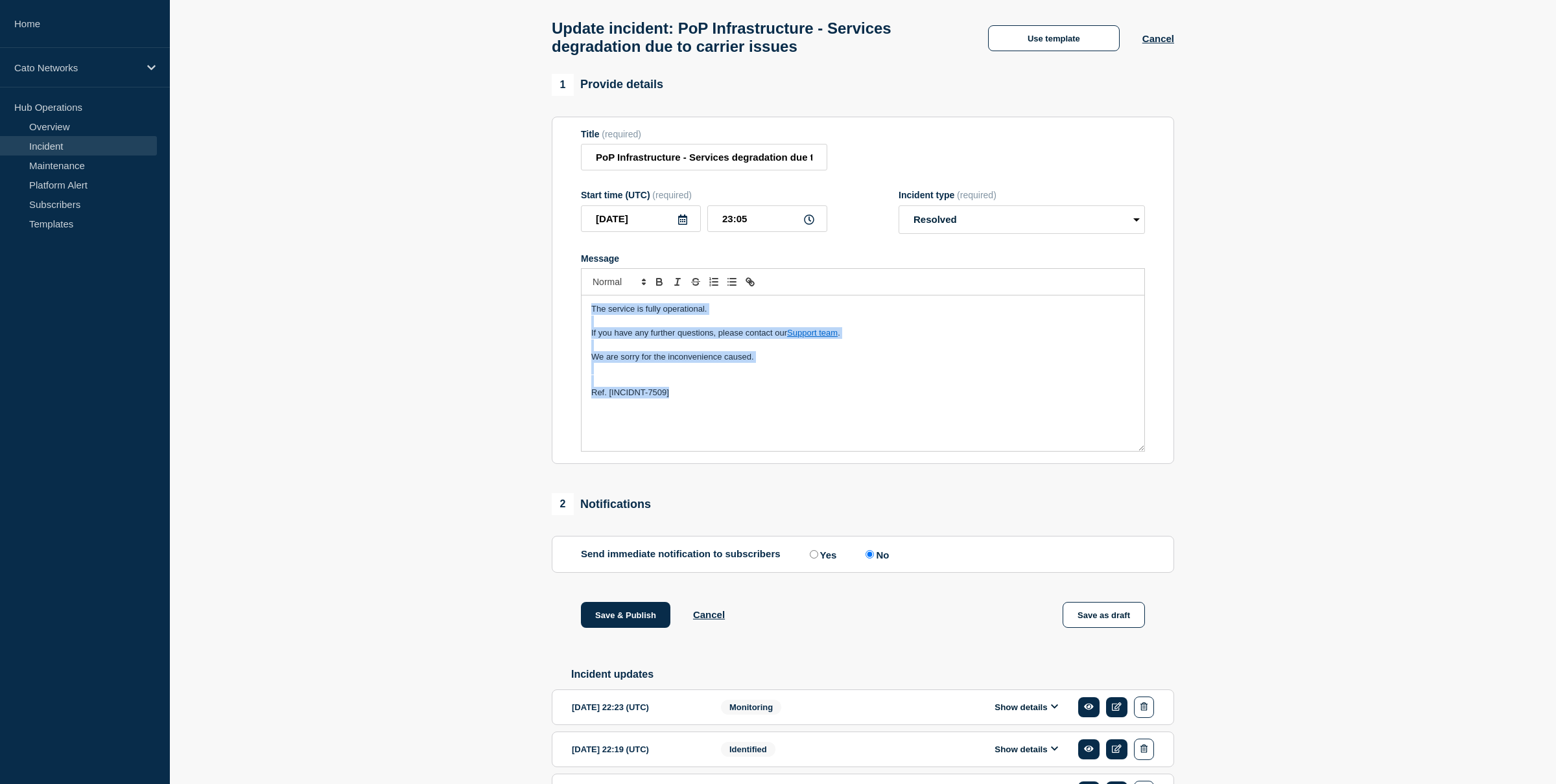
copy div "The service is fully operational. If you have any further questions, please con…"
drag, startPoint x: 646, startPoint y: 372, endPoint x: 463, endPoint y: 271, distance: 209.0
click at [463, 271] on section "1 Provide details Title (required) PoP Infrastructure - Services degradation du…" at bounding box center [863, 483] width 1387 height 819
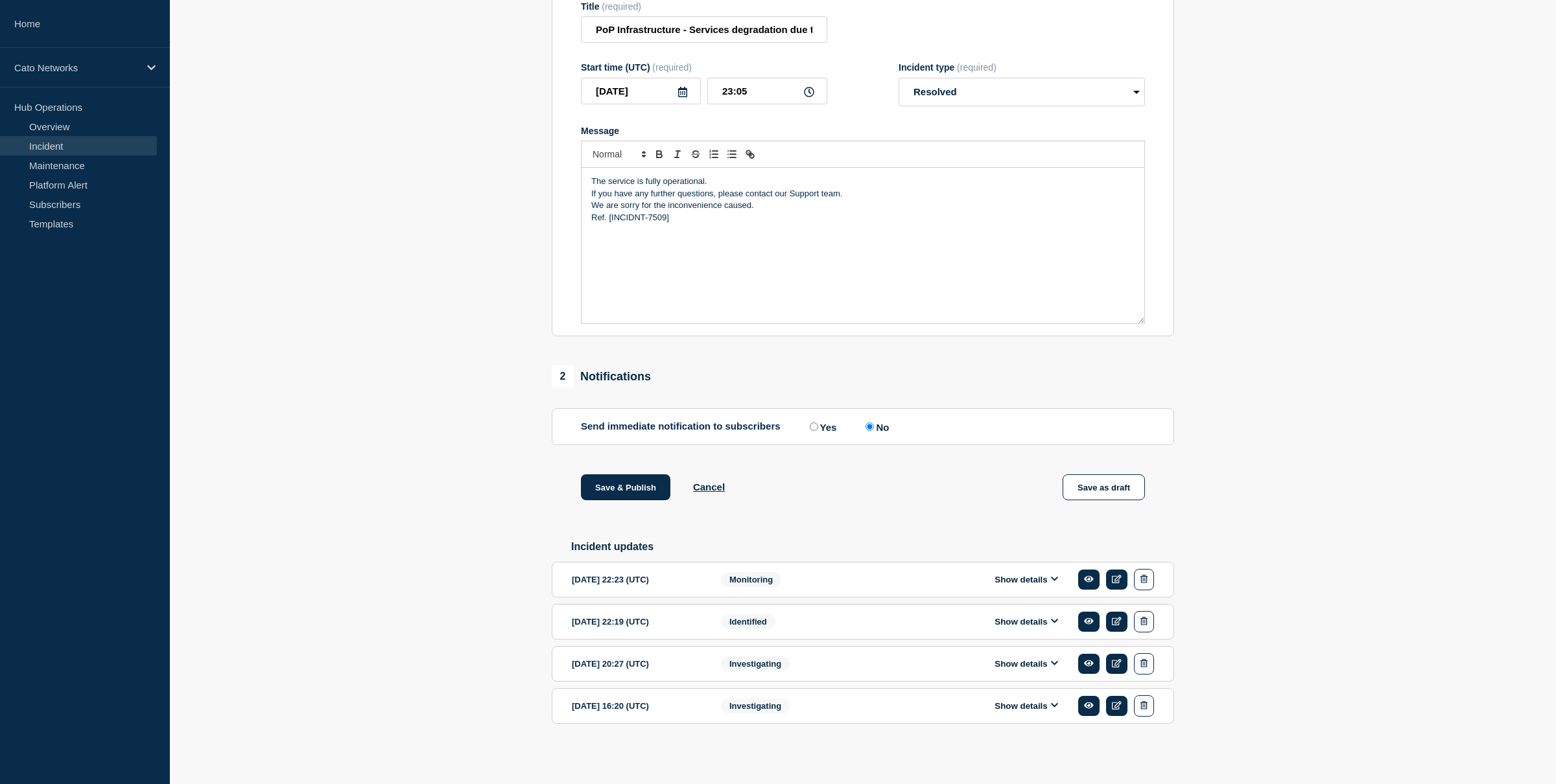
scroll to position [210, 0]
click at [654, 235] on p "Message" at bounding box center [862, 241] width 544 height 12
drag, startPoint x: 787, startPoint y: 235, endPoint x: 776, endPoint y: 242, distance: 13.0
click at [787, 247] on p "Message" at bounding box center [862, 253] width 544 height 12
drag, startPoint x: 794, startPoint y: 193, endPoint x: 722, endPoint y: 196, distance: 72.1
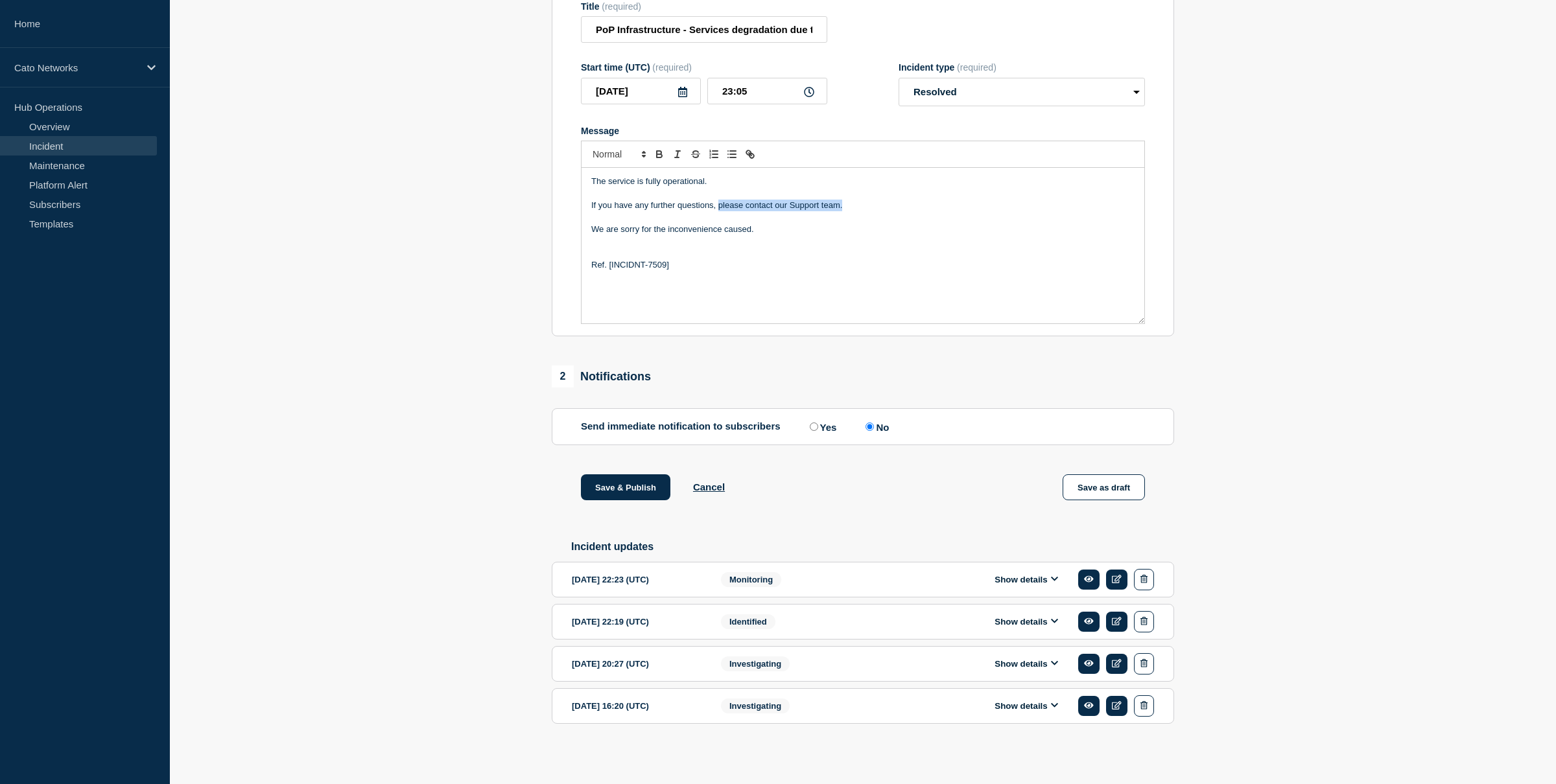
click at [720, 200] on p "If you have any further questions, please contact our Support team." at bounding box center [862, 205] width 544 height 12
click at [764, 235] on p "Message" at bounding box center [862, 241] width 544 height 12
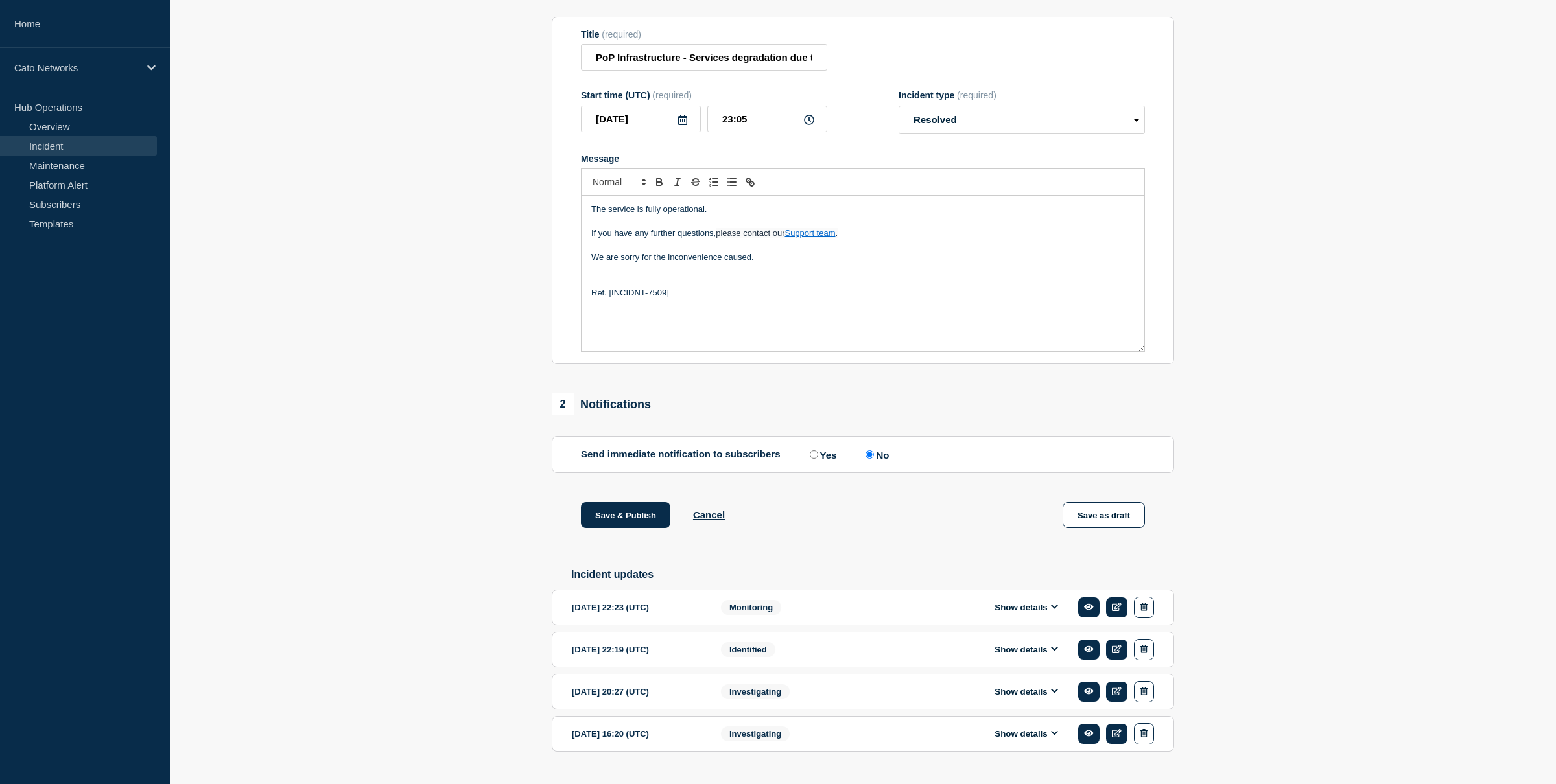
scroll to position [211, 0]
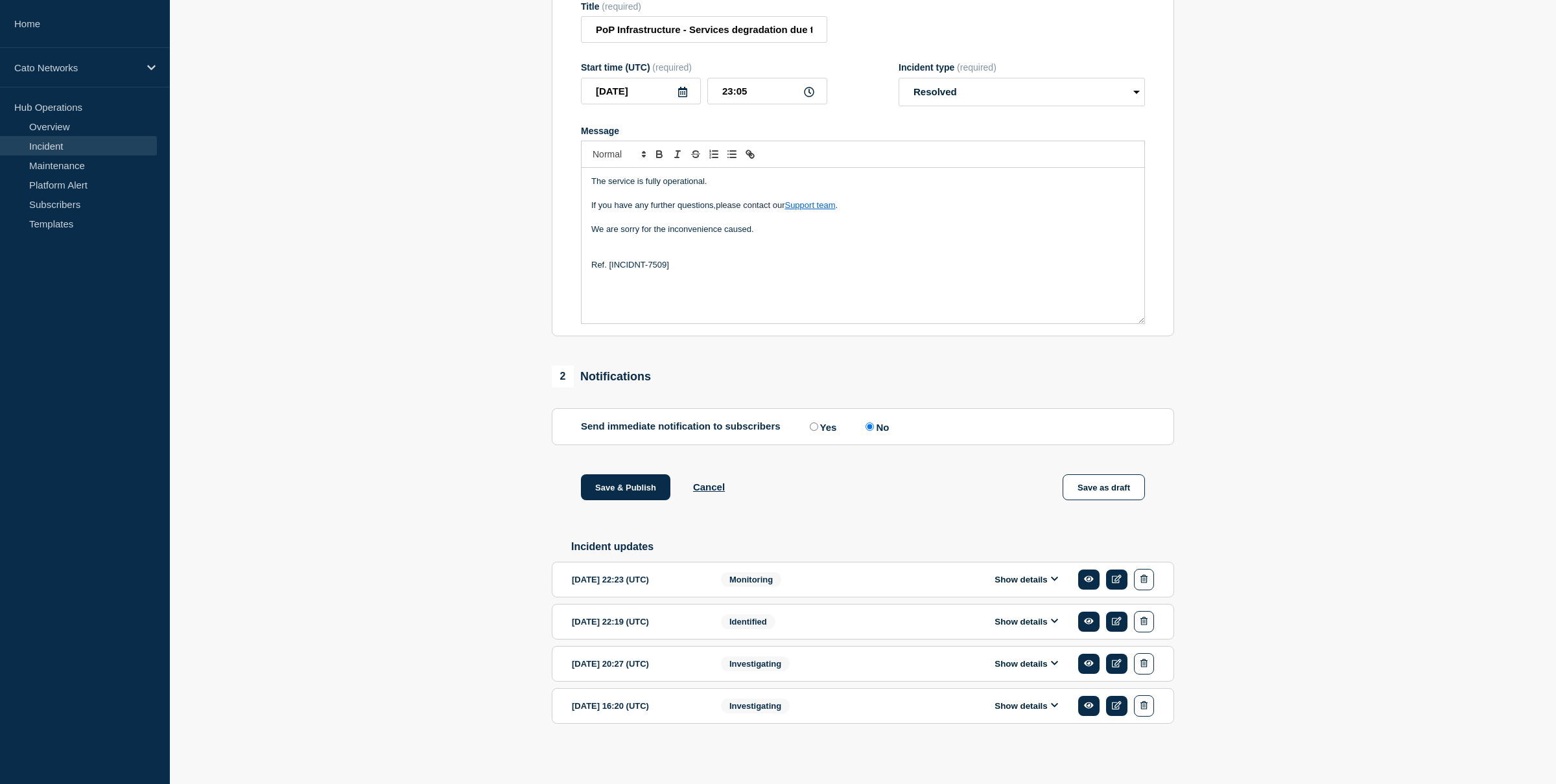
click at [1053, 575] on icon at bounding box center [1055, 579] width 8 height 8
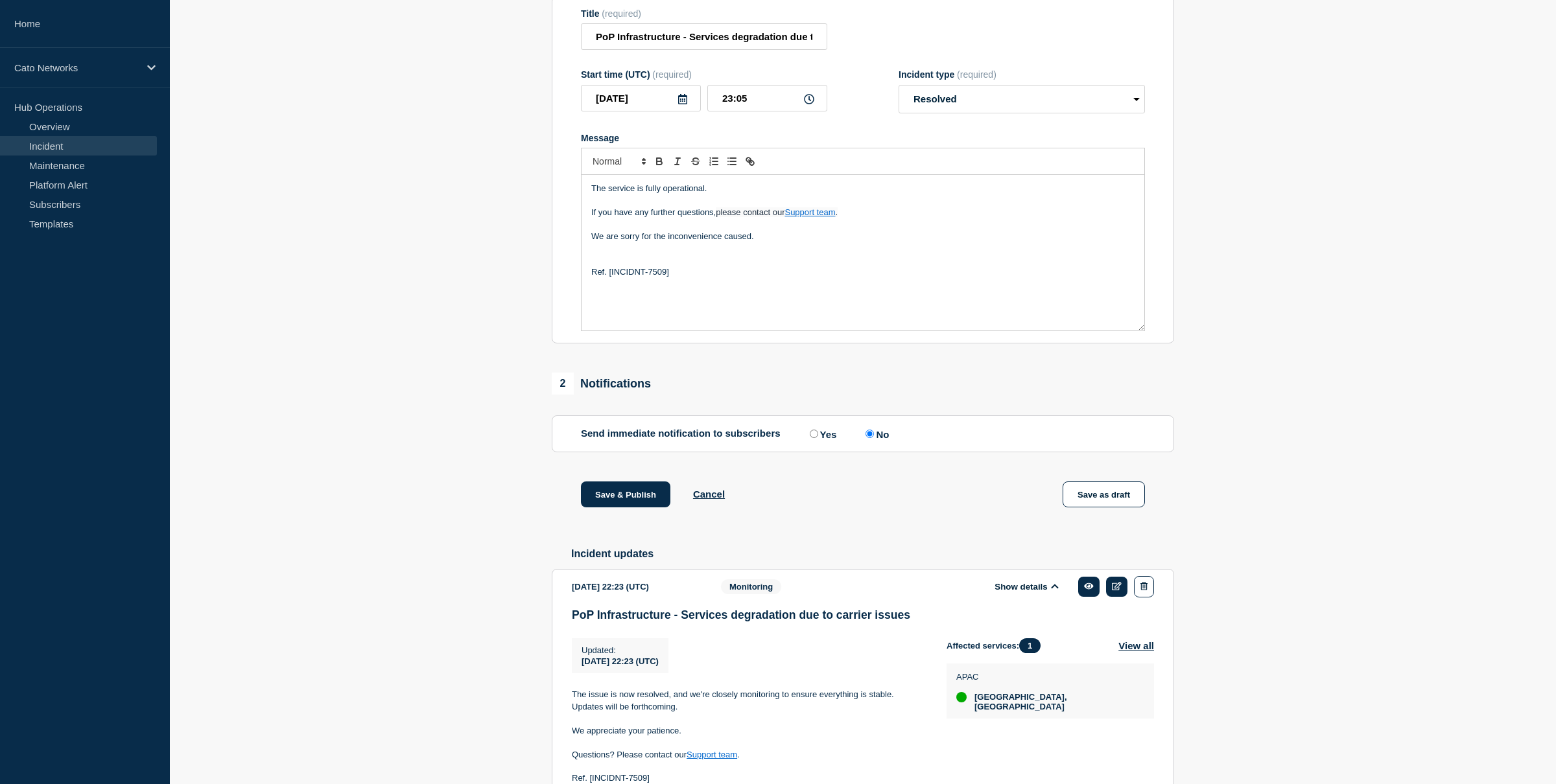
scroll to position [128, 0]
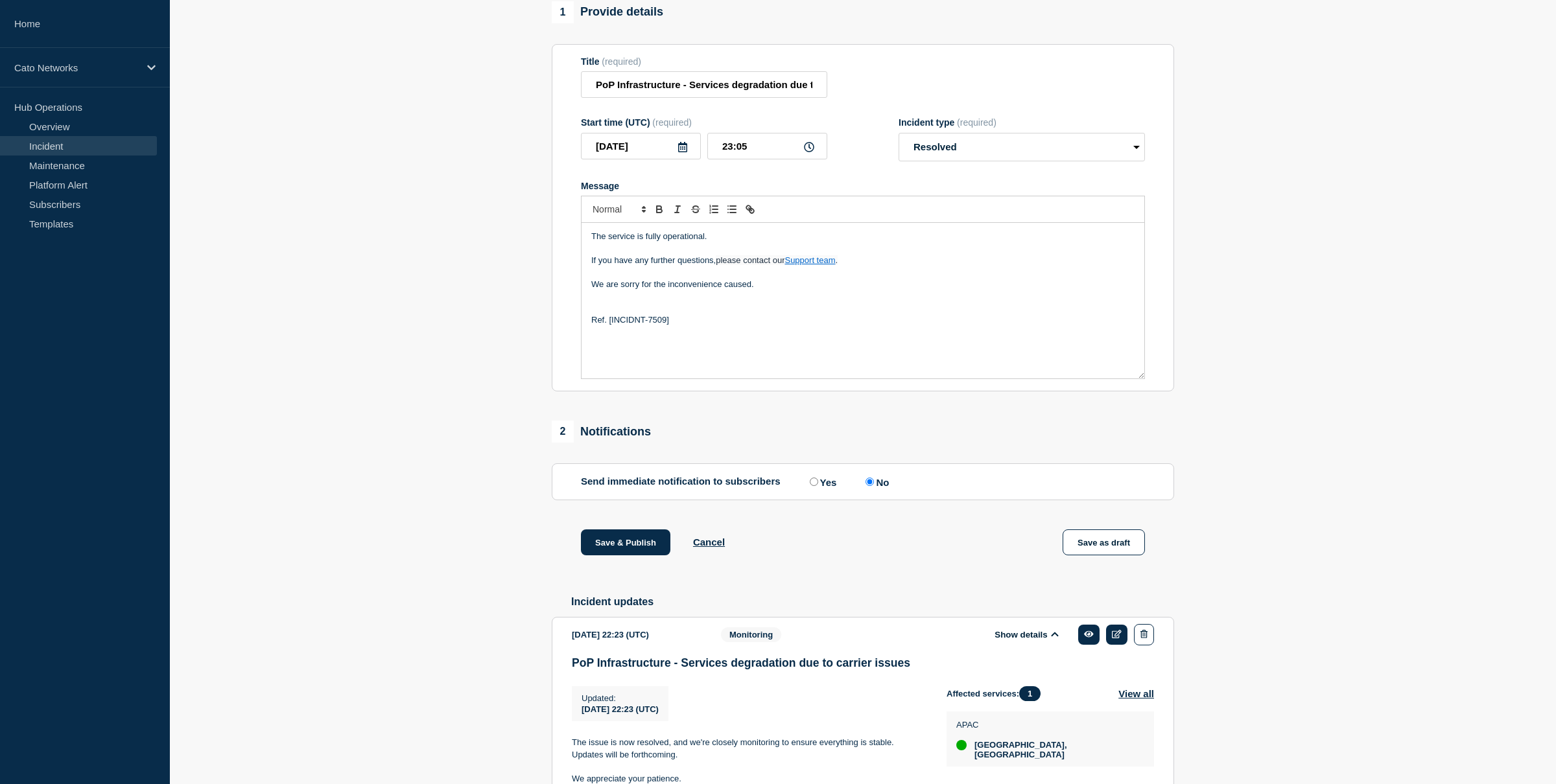
click at [637, 315] on p "Message" at bounding box center [862, 308] width 544 height 12
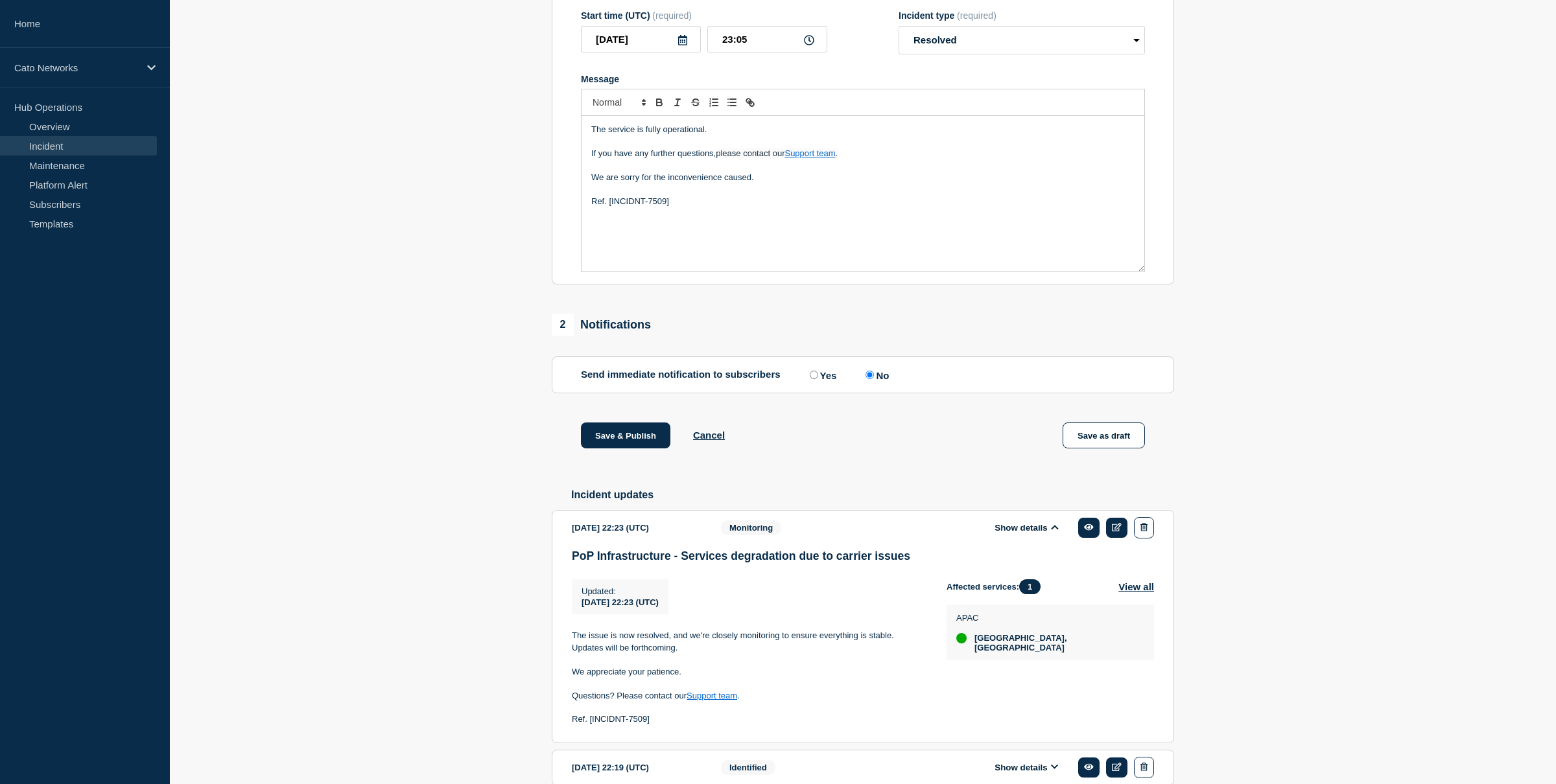
scroll to position [272, 0]
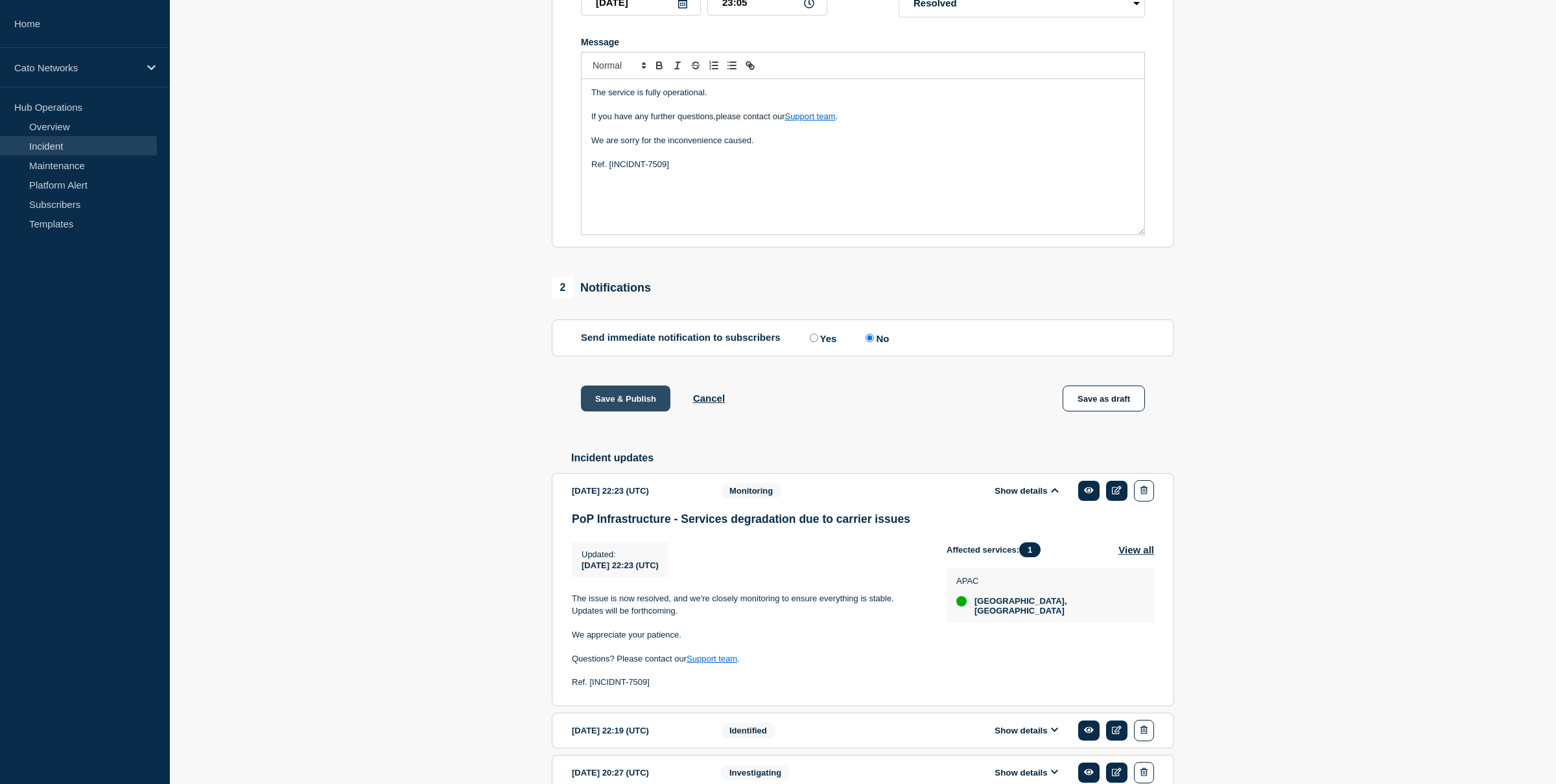
click at [618, 410] on button "Save & Publish" at bounding box center [625, 399] width 89 height 26
